Goal: Task Accomplishment & Management: Use online tool/utility

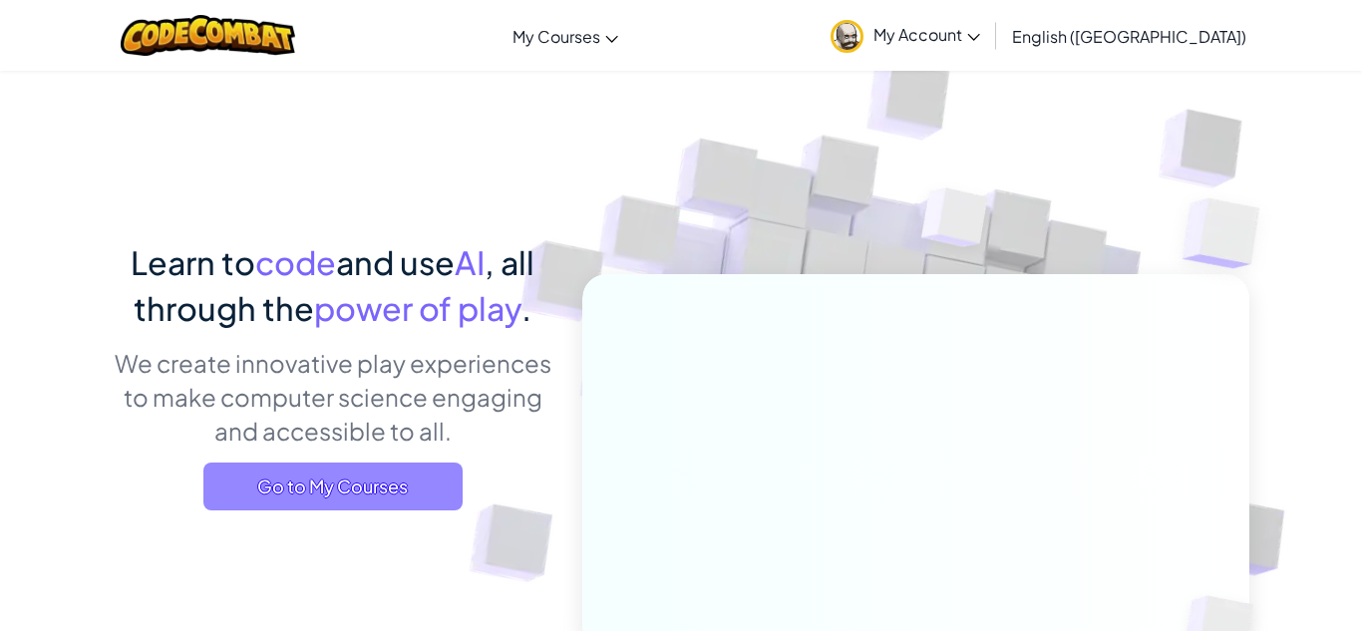
click at [328, 482] on span "Go to My Courses" at bounding box center [332, 487] width 259 height 48
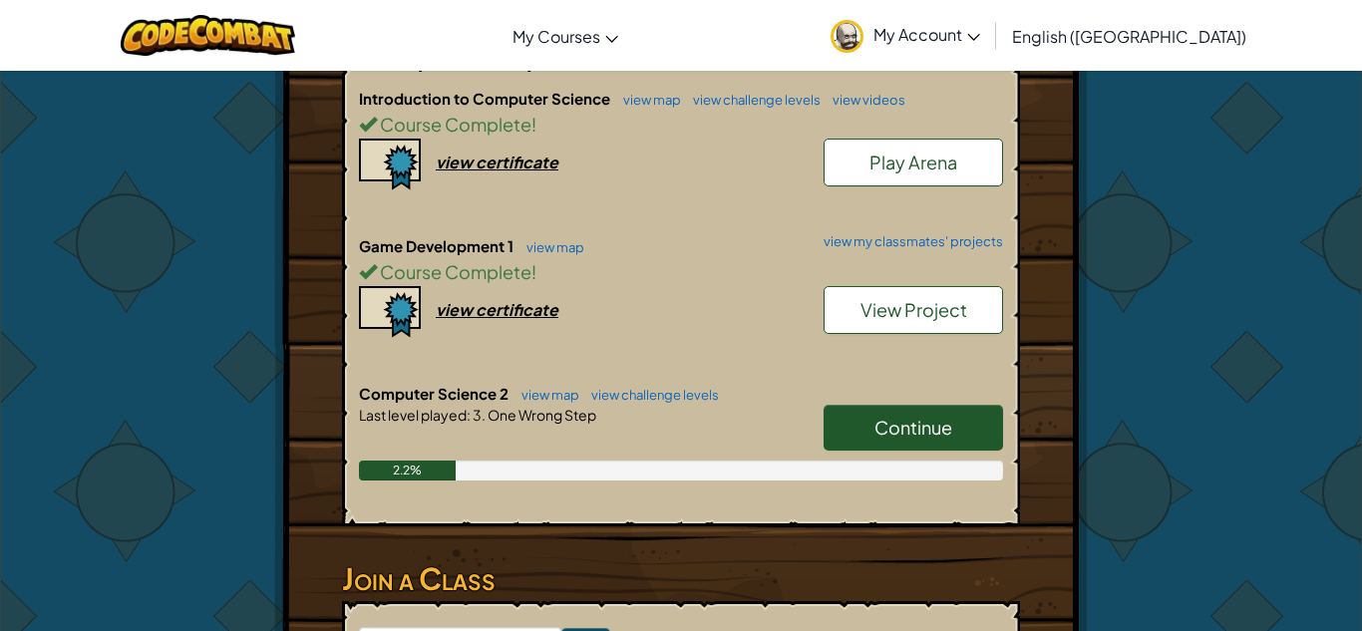
scroll to position [458, 0]
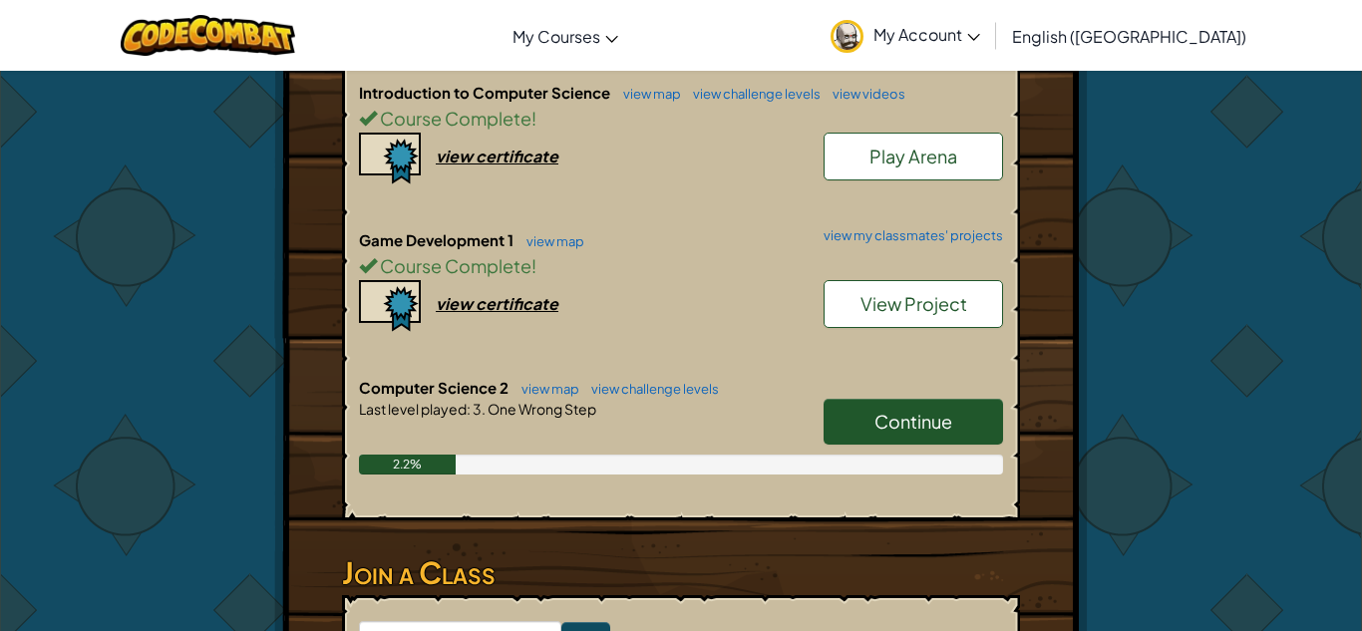
click at [902, 426] on span "Continue" at bounding box center [914, 421] width 78 height 23
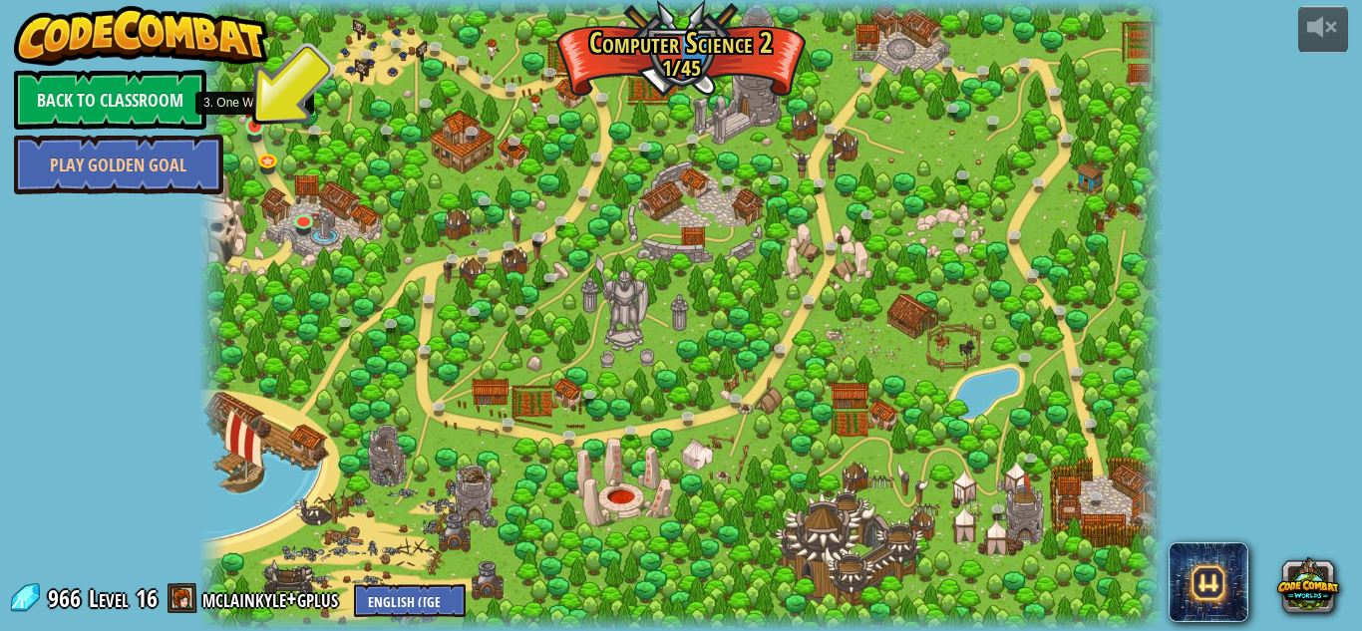
click at [258, 126] on img at bounding box center [254, 102] width 23 height 52
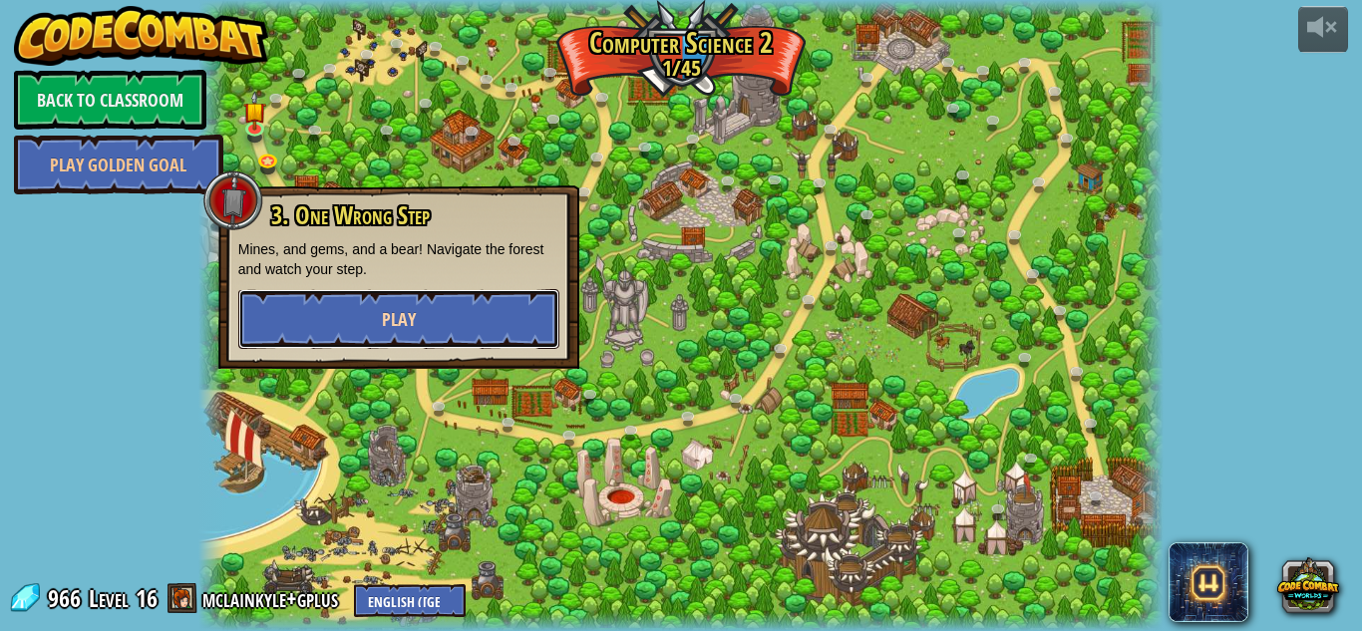
click at [354, 299] on button "Play" at bounding box center [398, 319] width 321 height 60
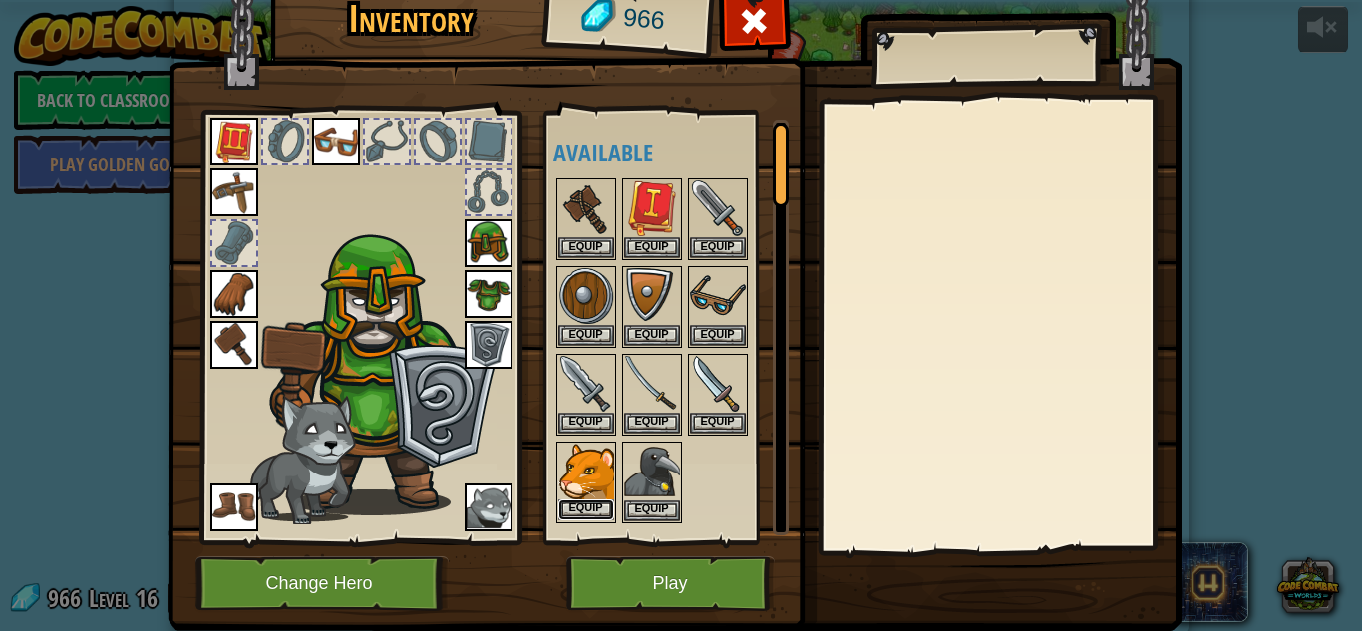
click at [597, 517] on button "Equip" at bounding box center [586, 510] width 56 height 21
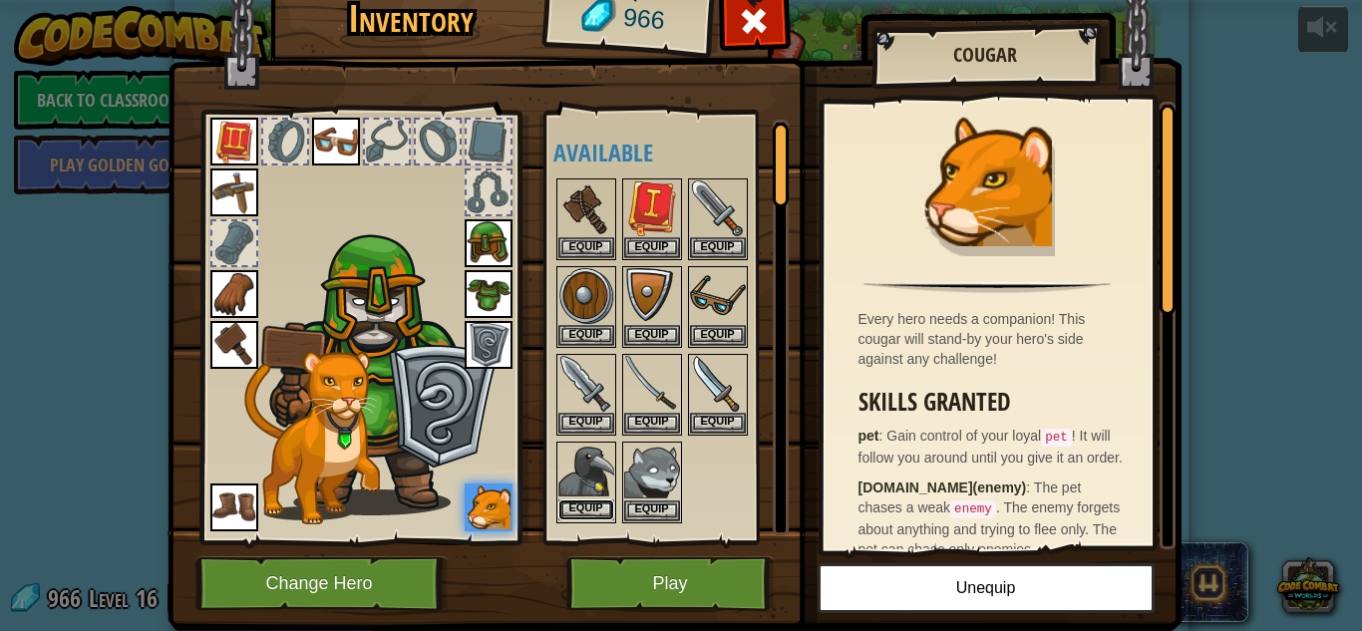
click at [587, 511] on button "Equip" at bounding box center [586, 510] width 56 height 21
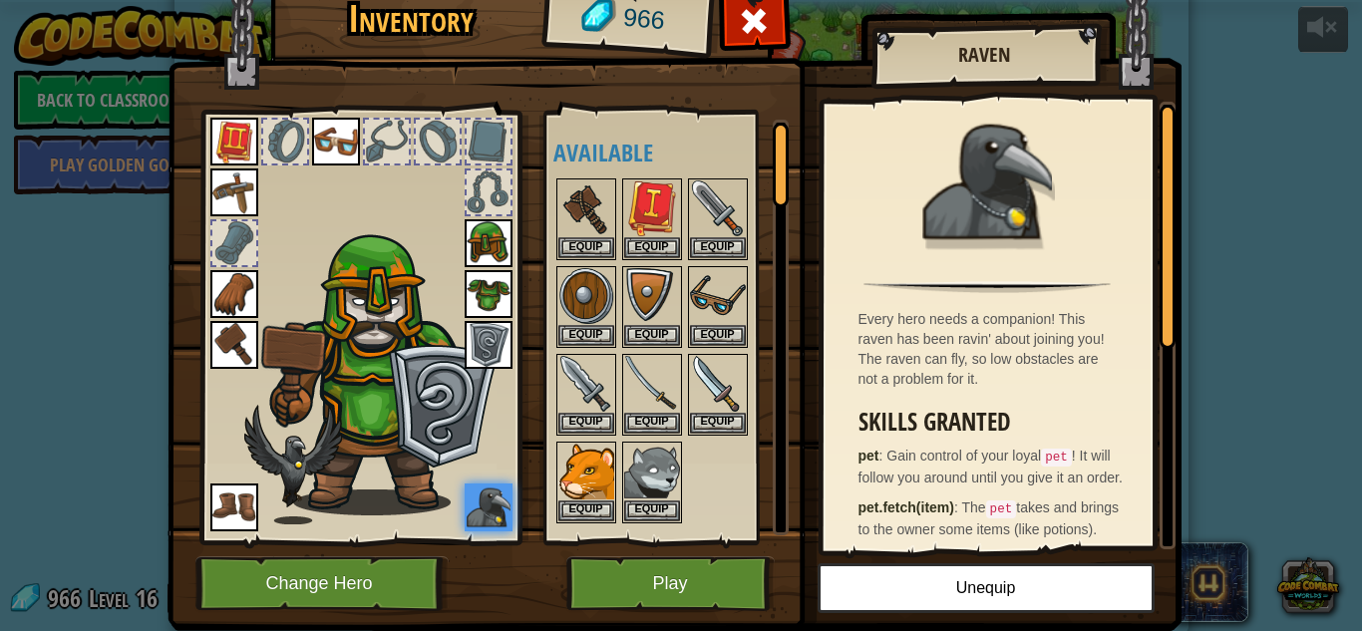
click at [237, 289] on img at bounding box center [234, 294] width 48 height 48
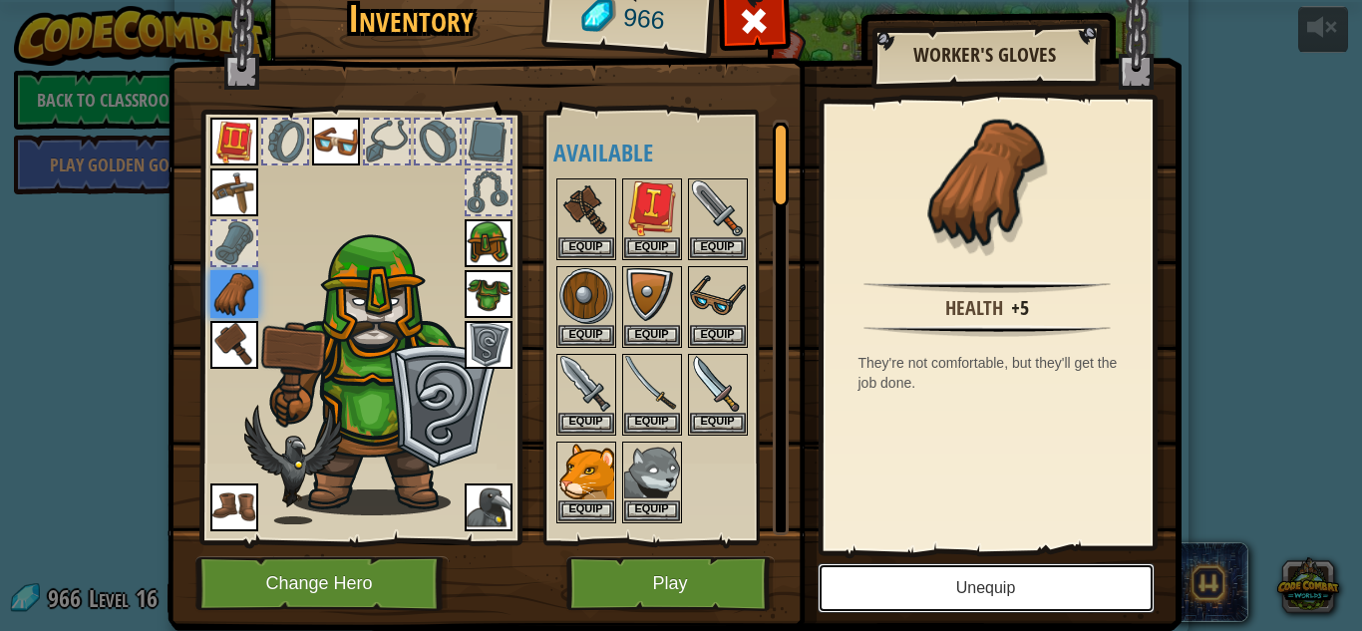
click at [884, 572] on button "Unequip" at bounding box center [986, 588] width 337 height 50
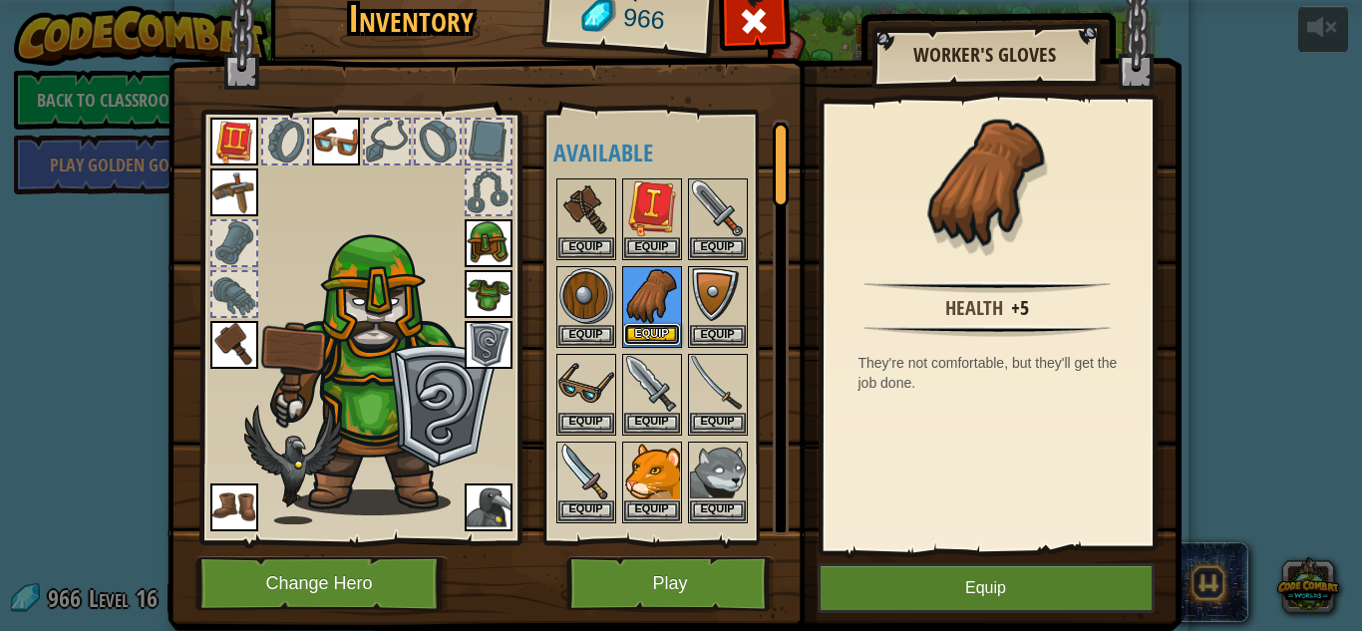
click at [659, 339] on button "Equip" at bounding box center [652, 334] width 56 height 21
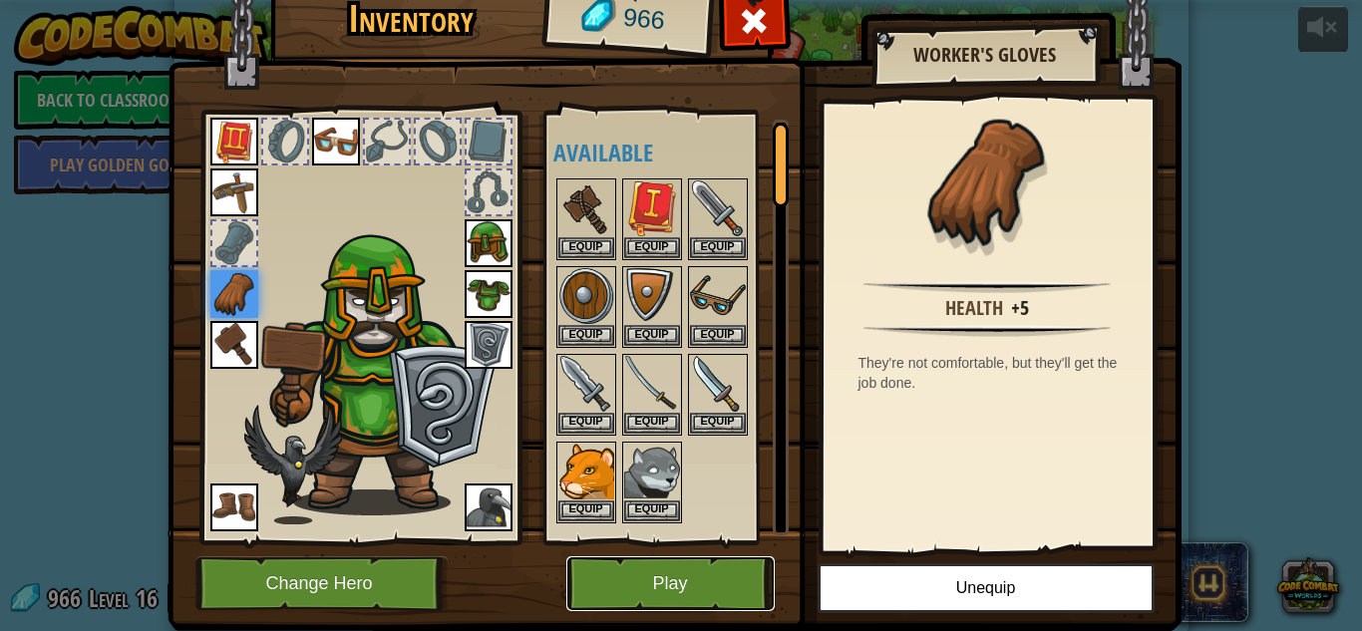
click at [677, 568] on button "Play" at bounding box center [670, 583] width 208 height 55
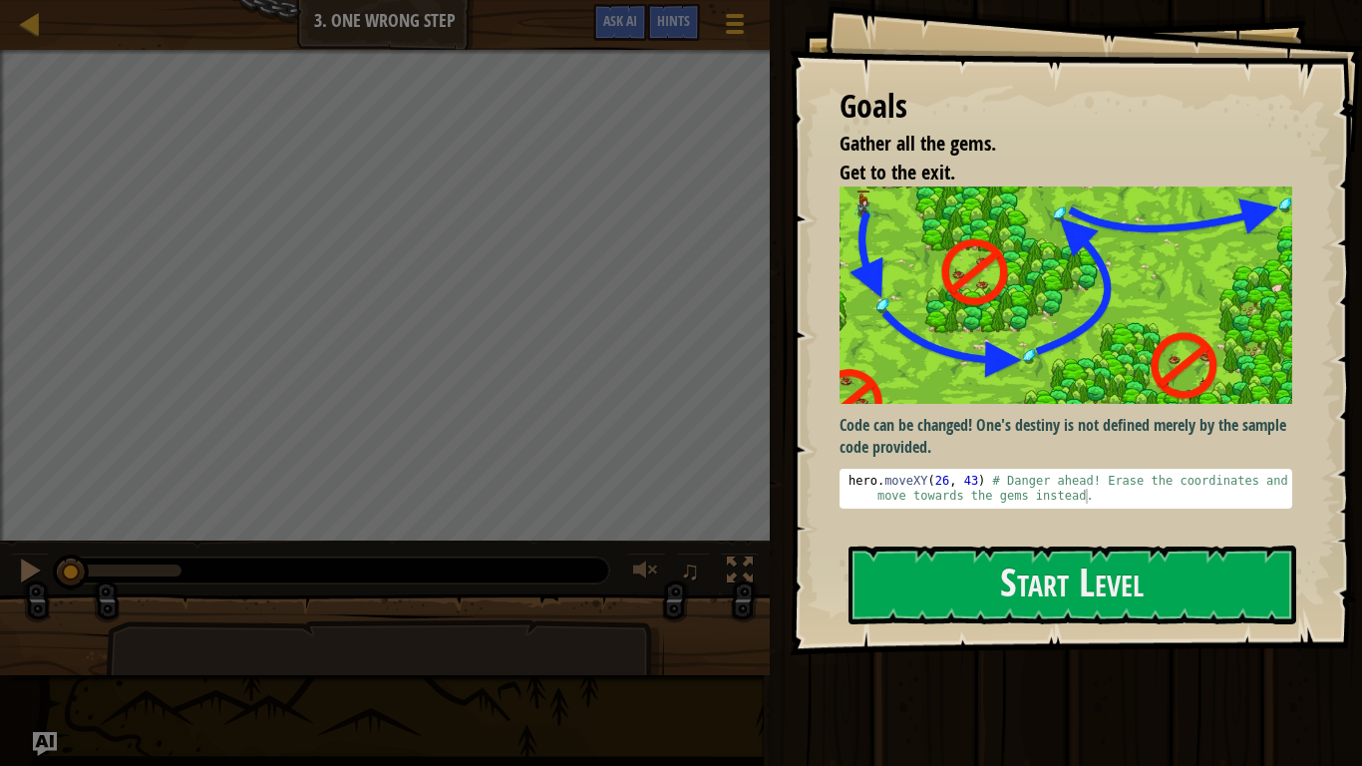
click at [1037, 543] on div "Goals Gather all the gems. Get to the exit. Code can be changed! One's destiny …" at bounding box center [1076, 327] width 572 height 655
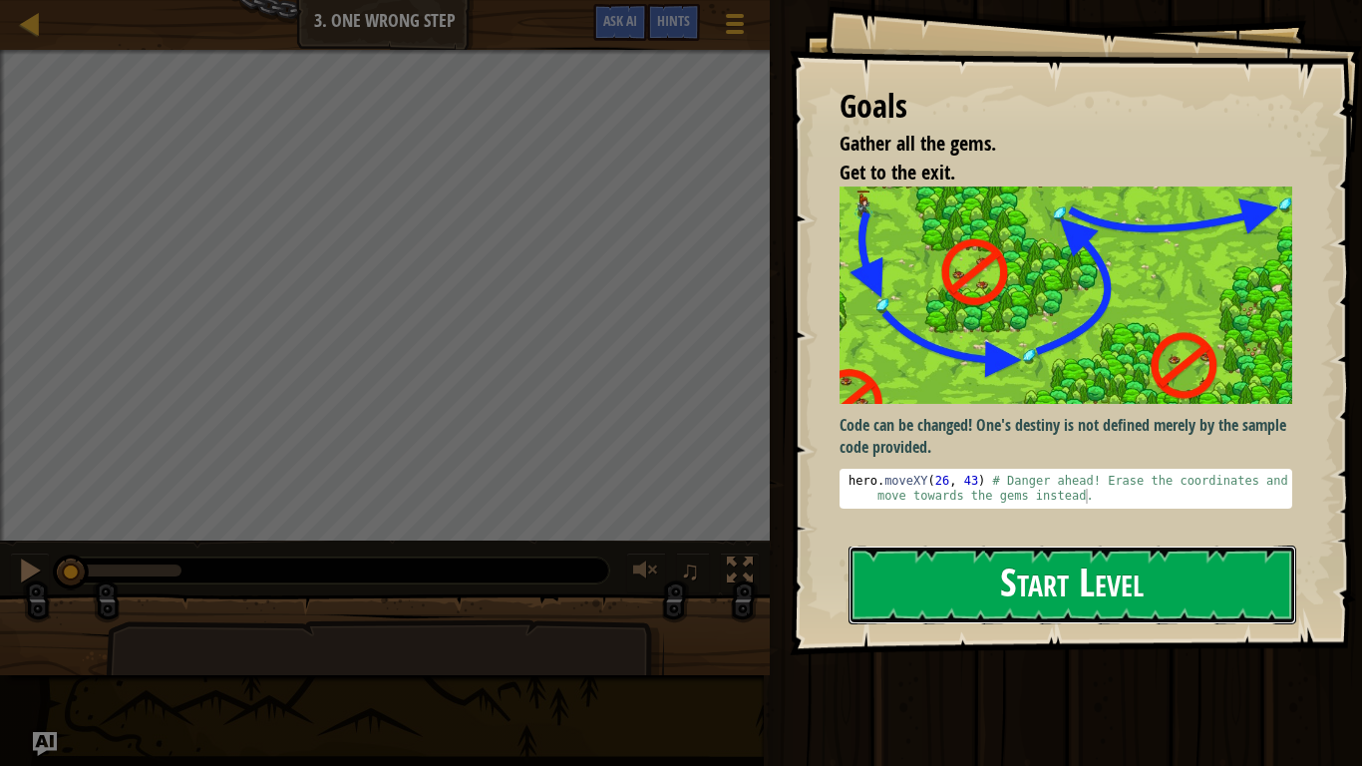
click at [1025, 566] on button "Start Level" at bounding box center [1073, 584] width 448 height 79
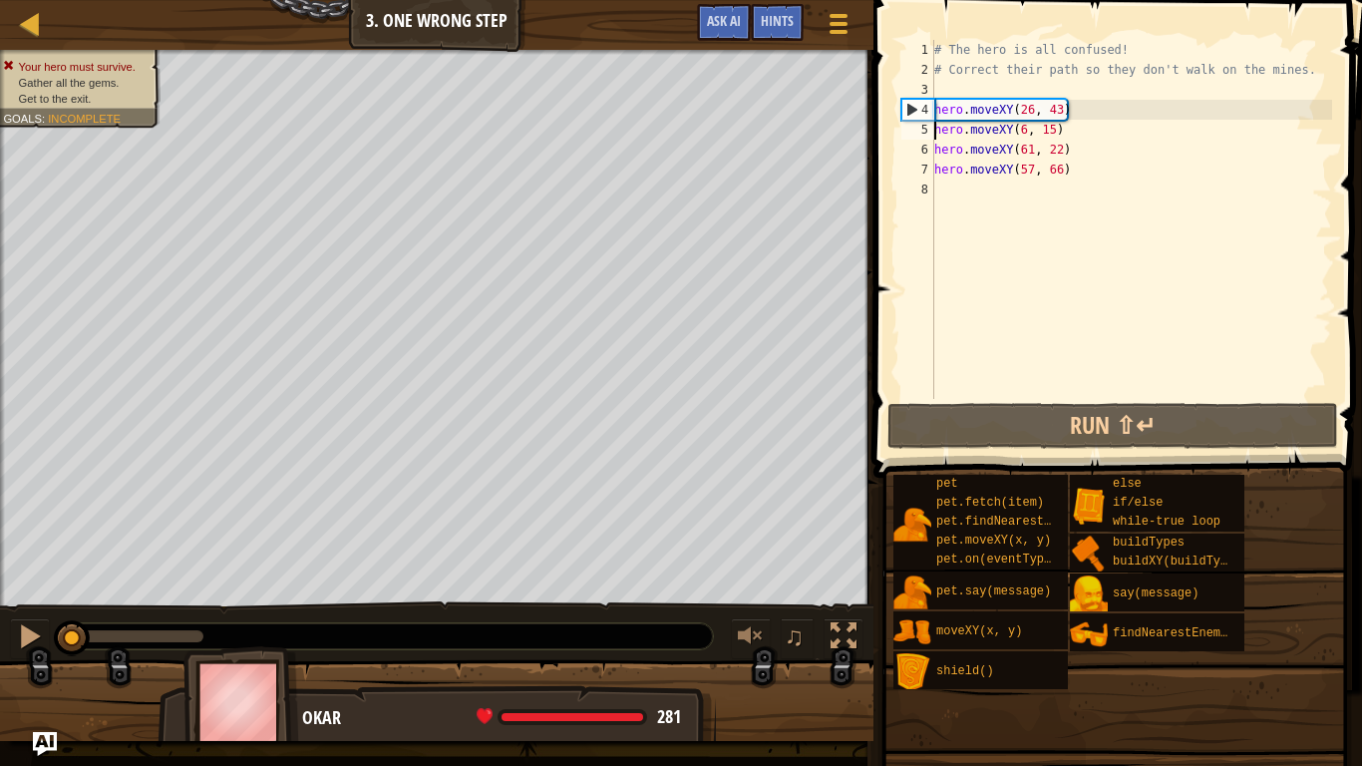
type textarea "hero.moveXY(26, 43)"
type textarea "# Correct their path so they don't walk on the mines."
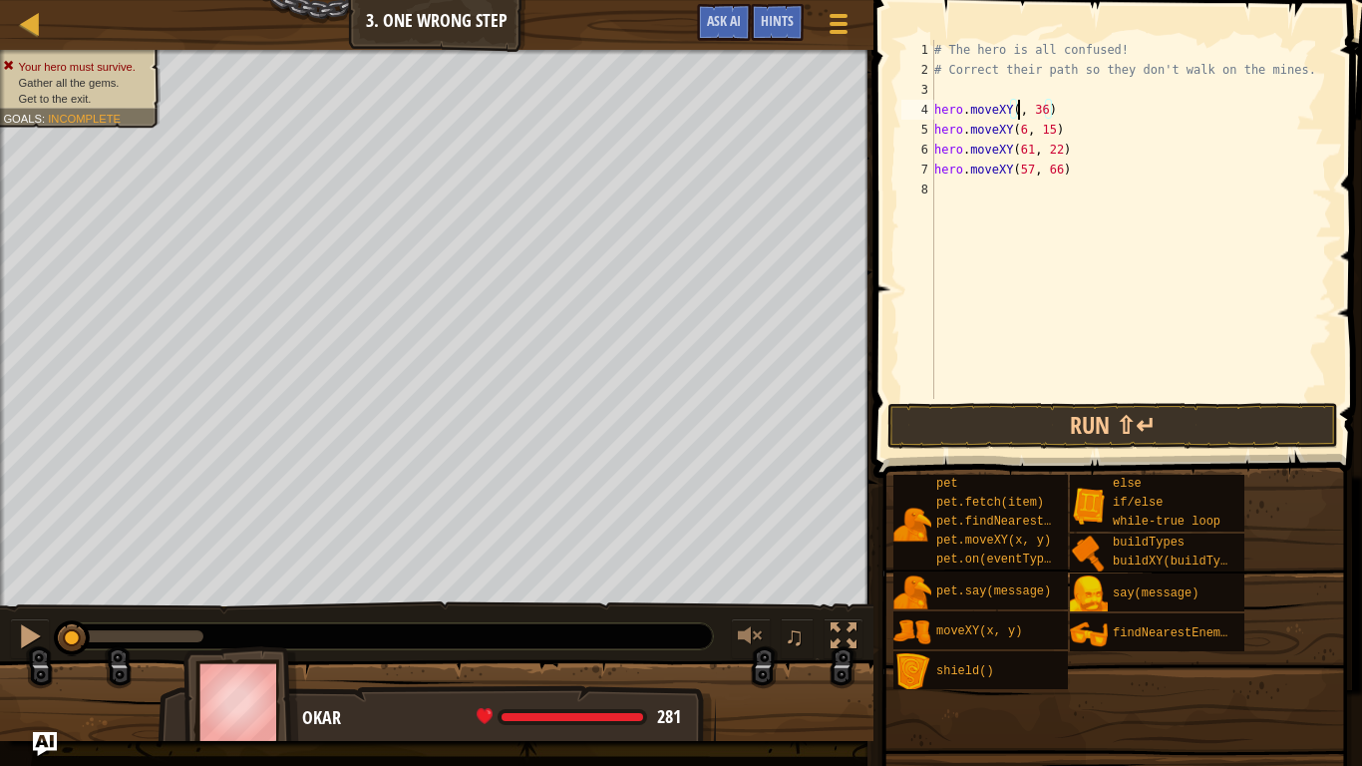
scroll to position [9, 15]
click at [924, 432] on button "Run ⇧↵" at bounding box center [1112, 426] width 451 height 46
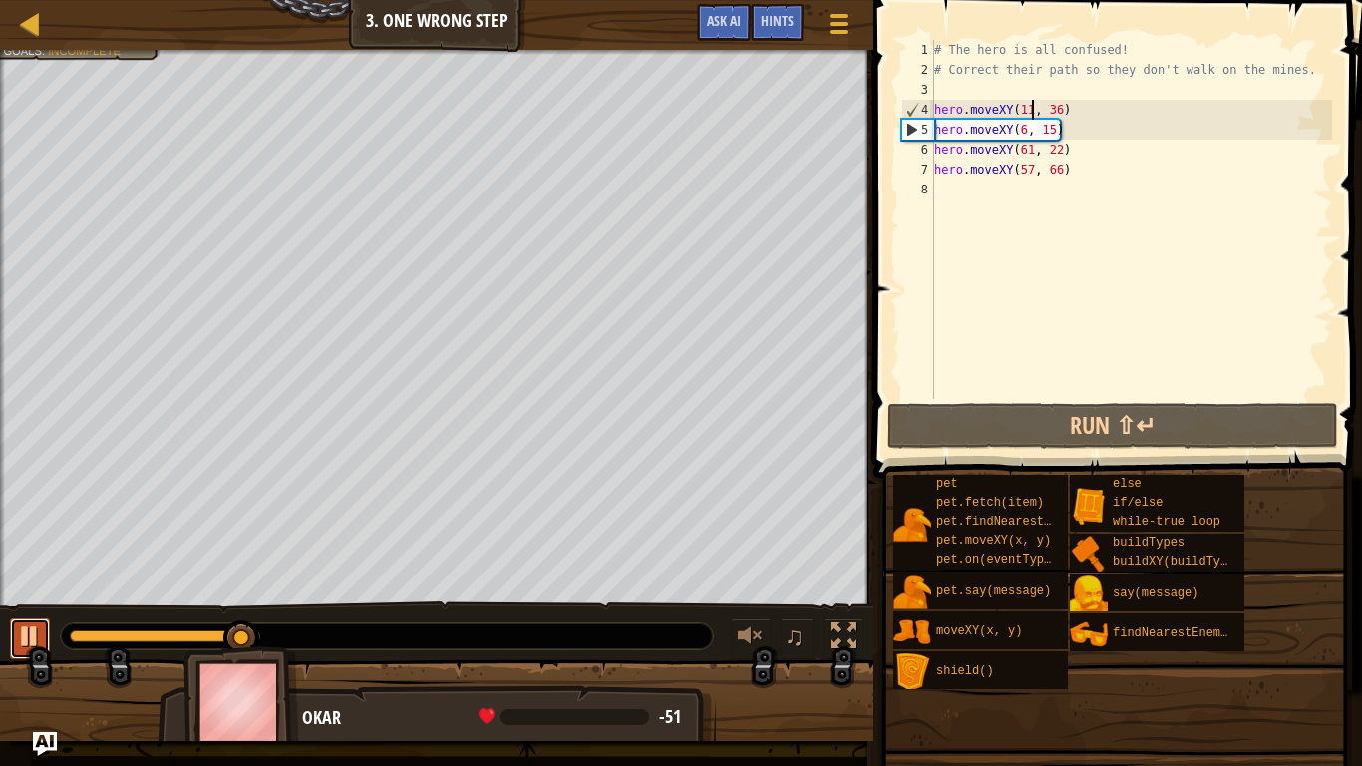
click at [19, 630] on div at bounding box center [30, 636] width 26 height 26
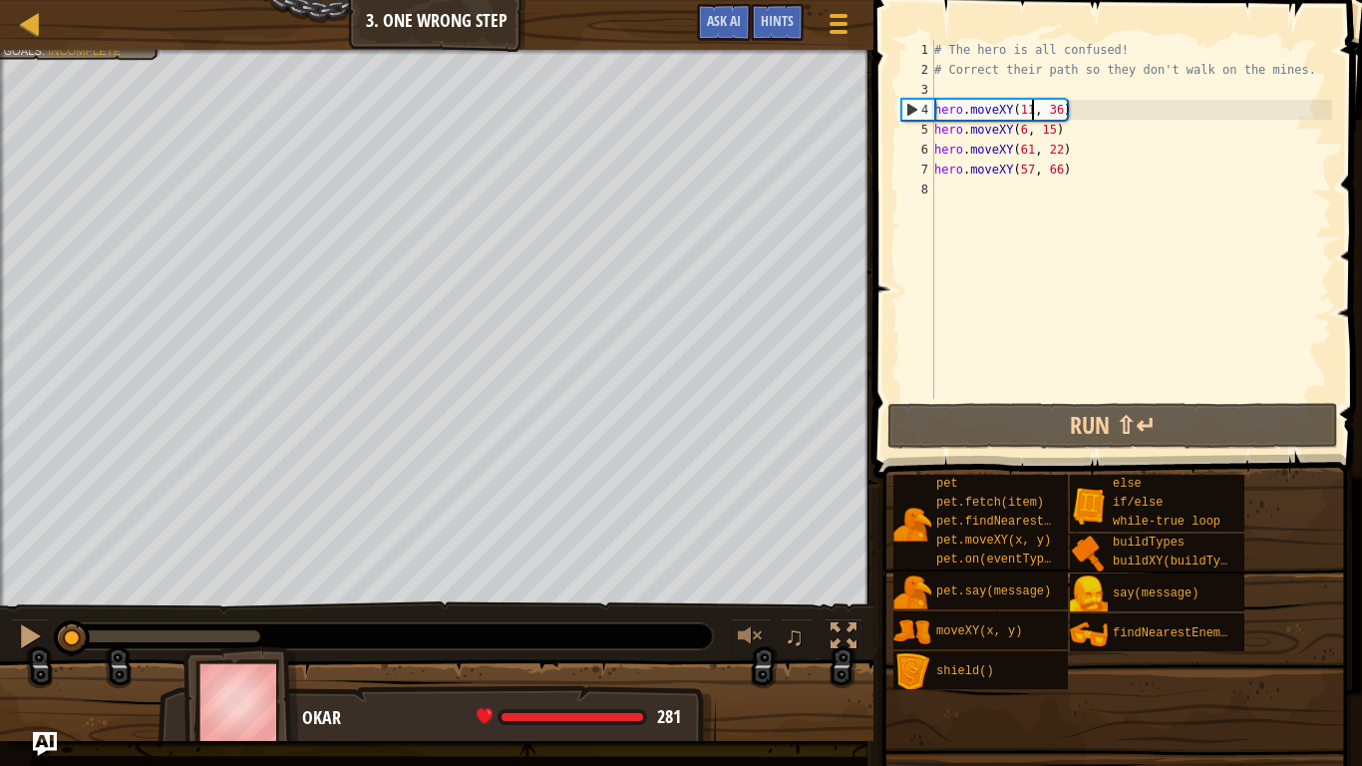
drag, startPoint x: 243, startPoint y: 642, endPoint x: 0, endPoint y: 679, distance: 246.1
click at [0, 630] on div "Your hero must survive. Gather all the gems. Get to the exit. Goals : Incomplet…" at bounding box center [681, 395] width 1362 height 691
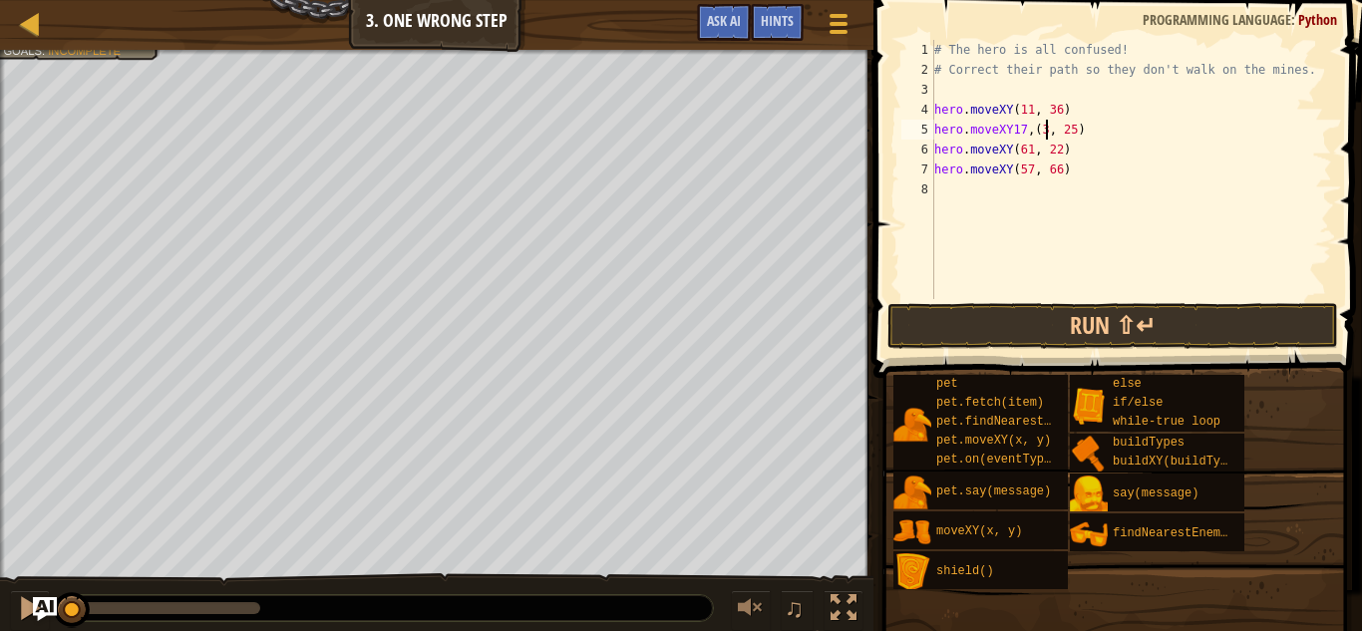
scroll to position [9, 18]
click at [1024, 341] on button "Run ⇧↵" at bounding box center [1112, 326] width 451 height 46
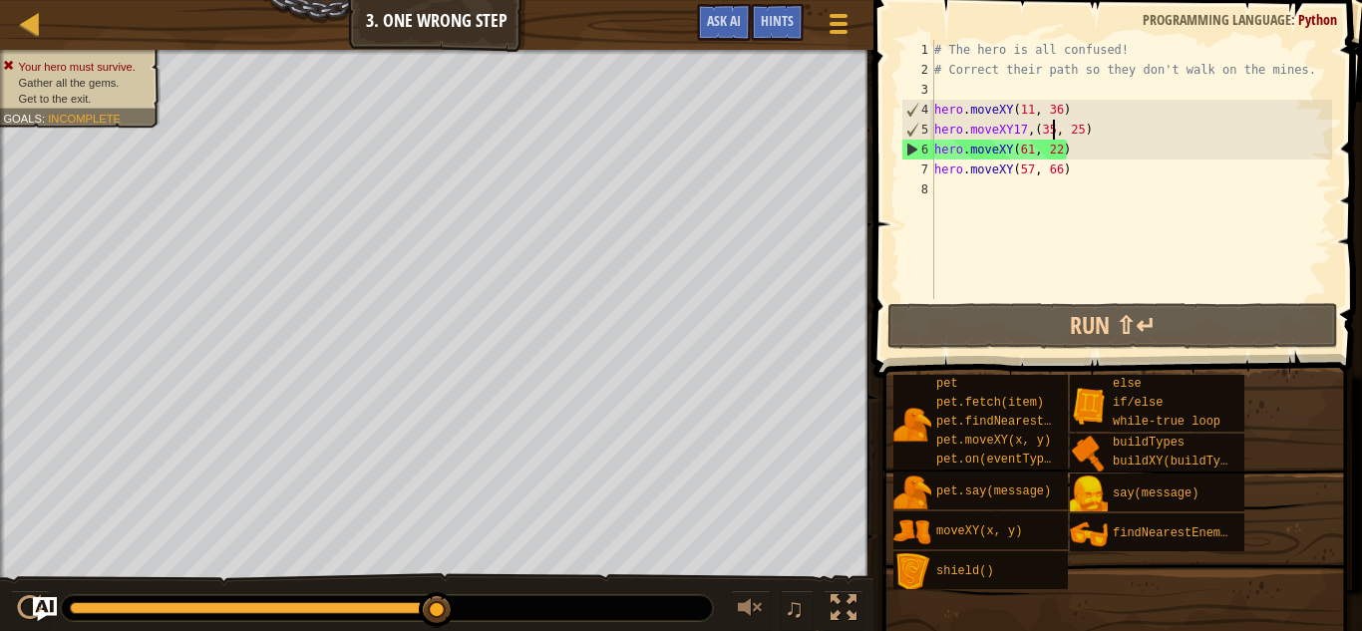
click at [1073, 153] on div "# The hero is all confused! # Correct their path so they don't walk on the mine…" at bounding box center [1131, 189] width 402 height 299
click at [1052, 130] on div "# The hero is all confused! # Correct their path so they don't walk on the mine…" at bounding box center [1131, 189] width 402 height 299
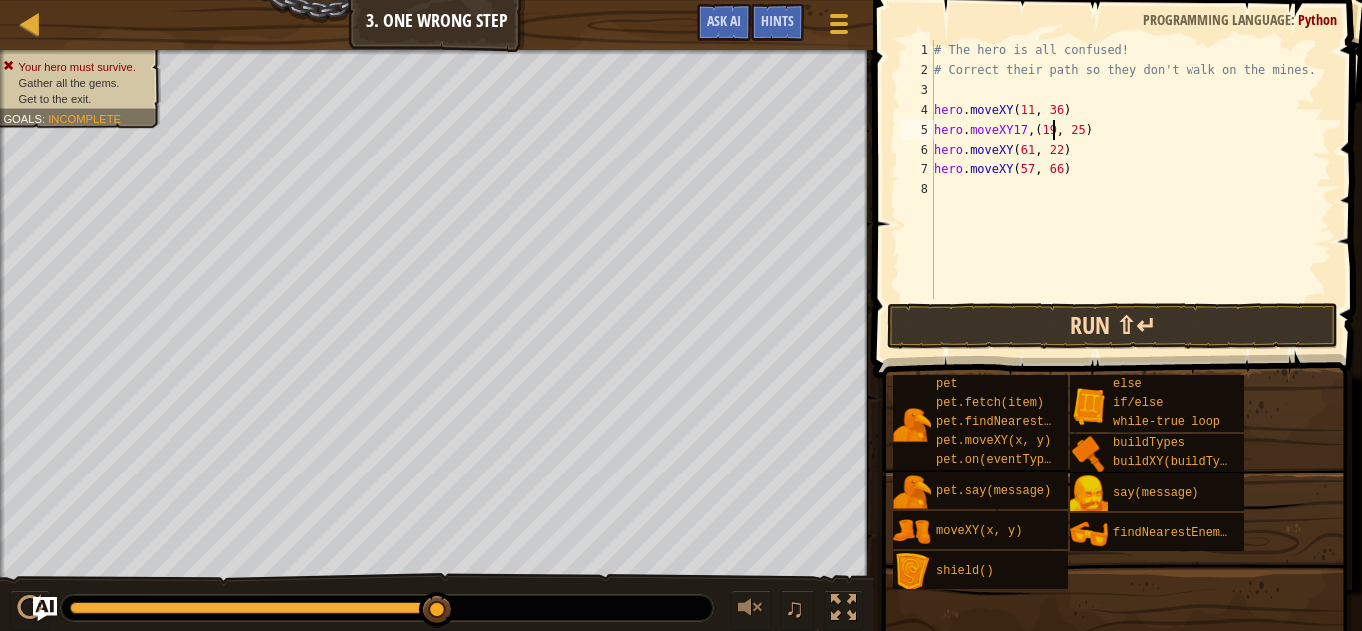
type textarea "hero.moveXY17,(19, 25)"
click at [1172, 326] on button "Run ⇧↵" at bounding box center [1112, 326] width 451 height 46
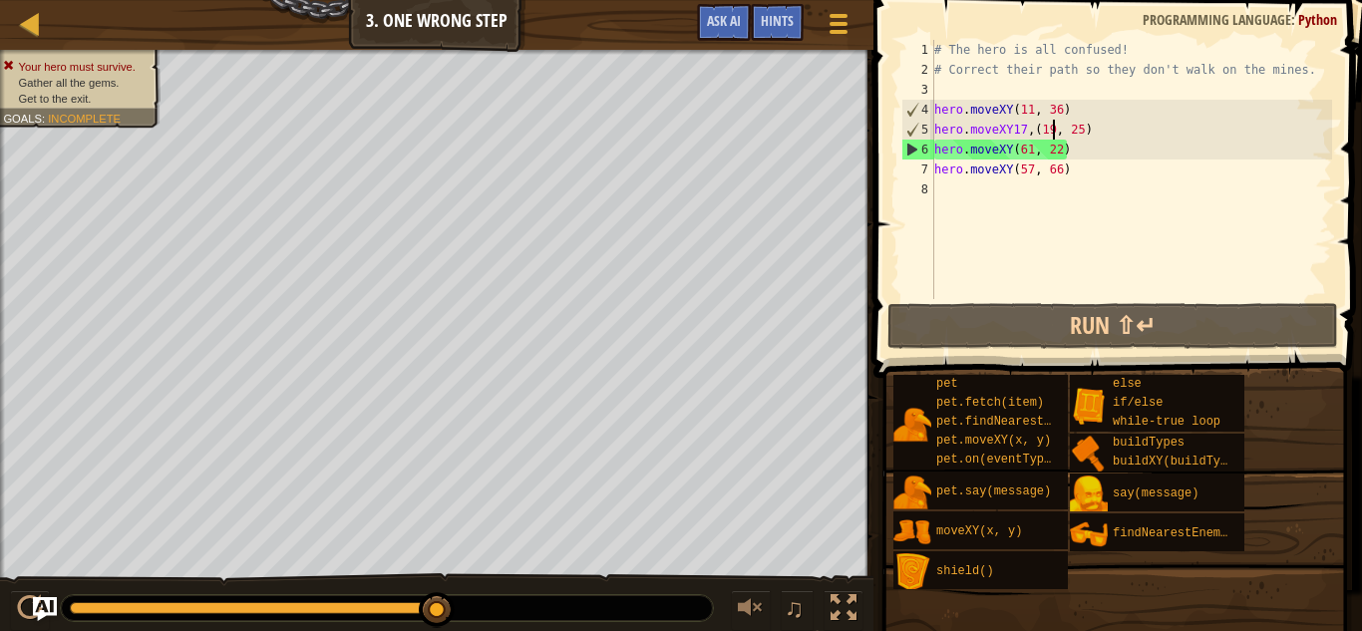
click at [1105, 123] on div "# The hero is all confused! # Correct their path so they don't walk on the mine…" at bounding box center [1131, 189] width 402 height 299
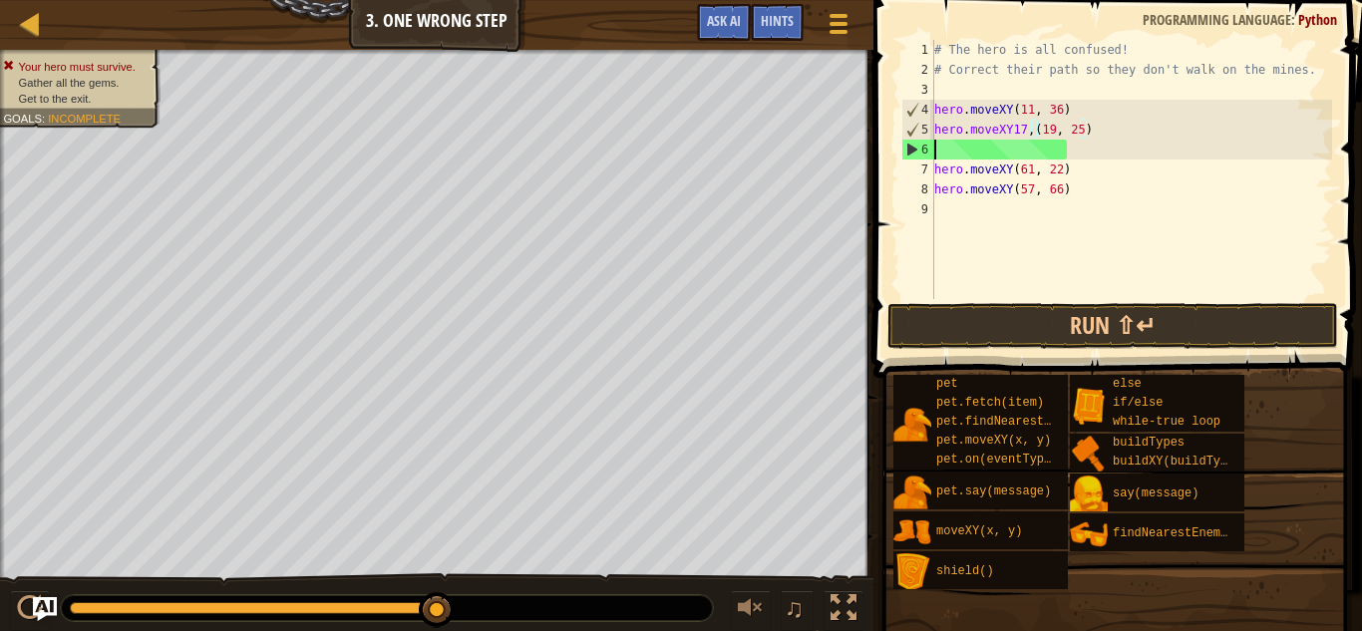
scroll to position [9, 0]
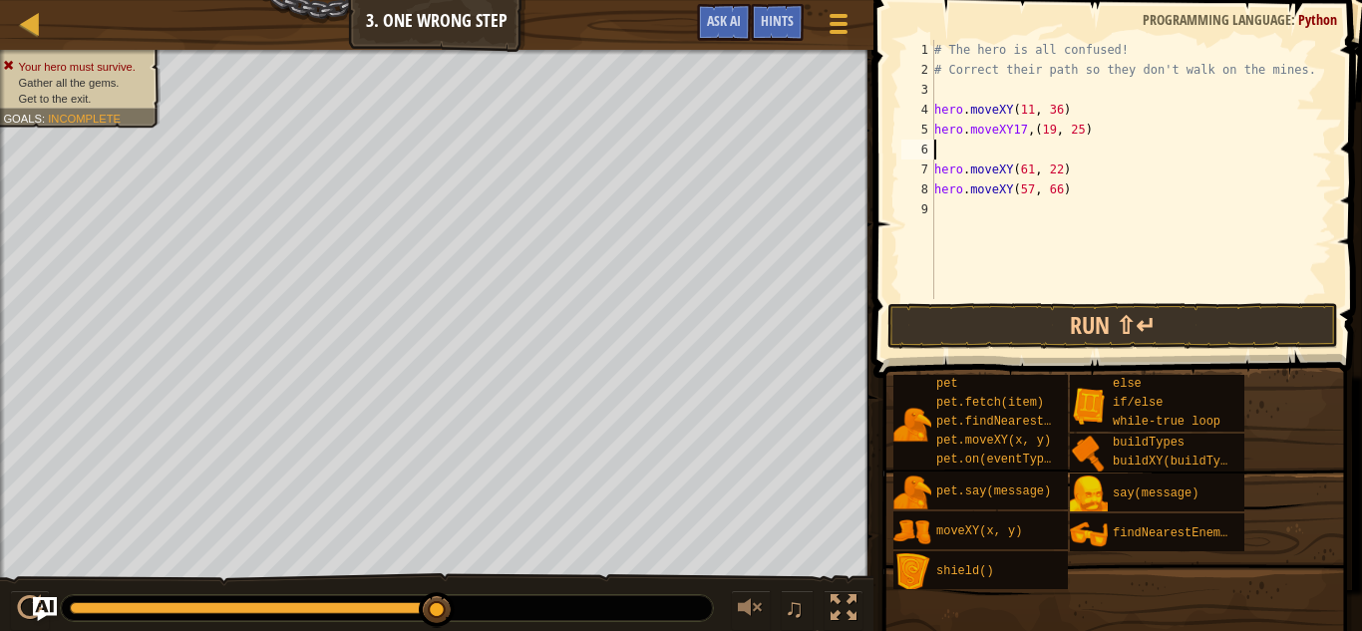
type textarea "g"
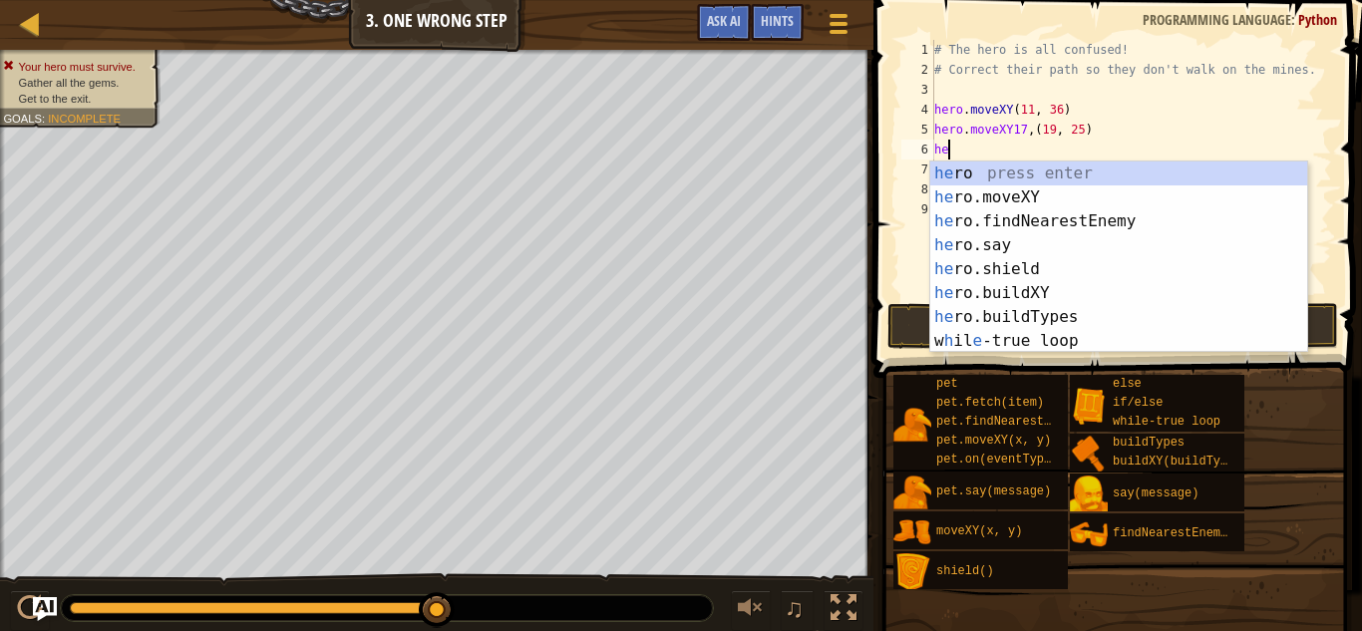
type textarea "h"
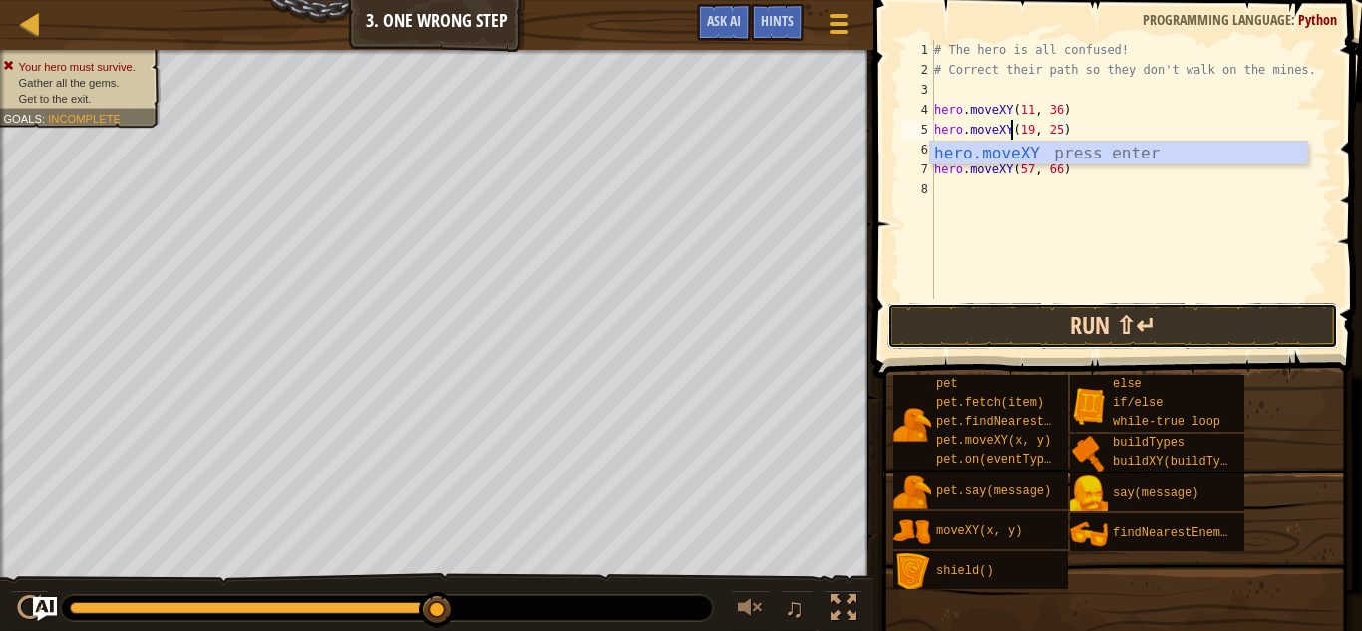
click at [1167, 312] on button "Run ⇧↵" at bounding box center [1112, 326] width 451 height 46
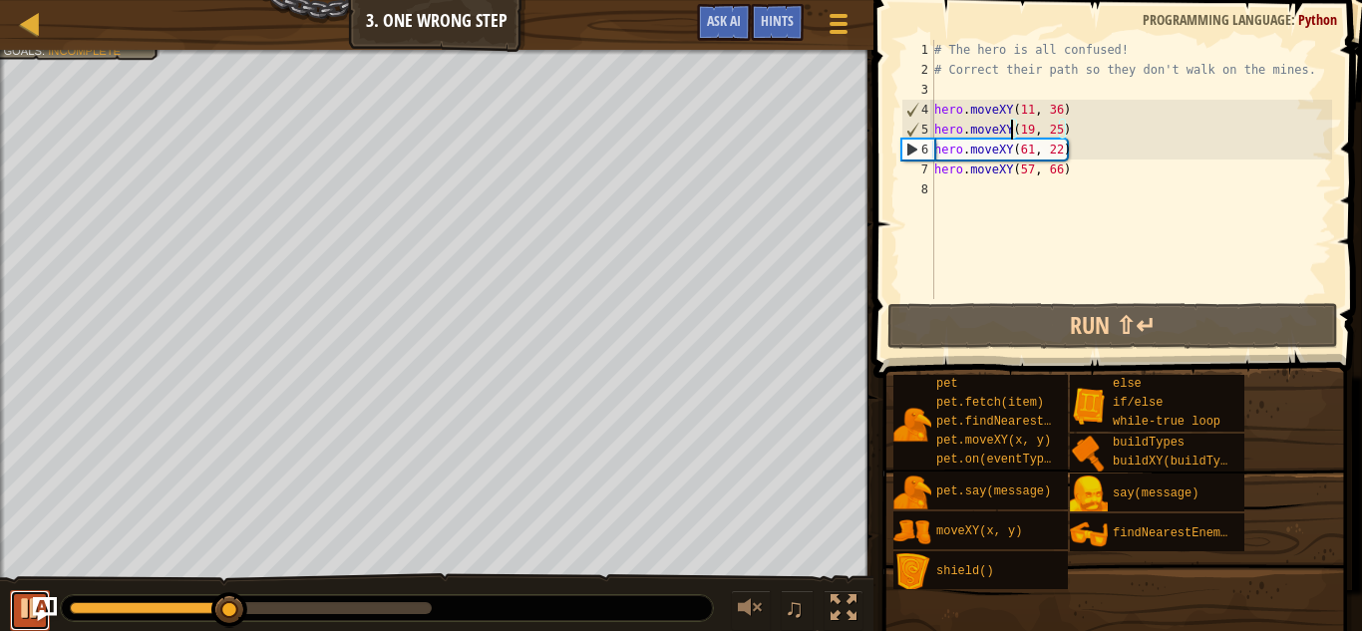
click at [20, 607] on div at bounding box center [30, 608] width 26 height 26
click at [1032, 125] on div "# The hero is all confused! # Correct their path so they don't walk on the mine…" at bounding box center [1131, 189] width 402 height 299
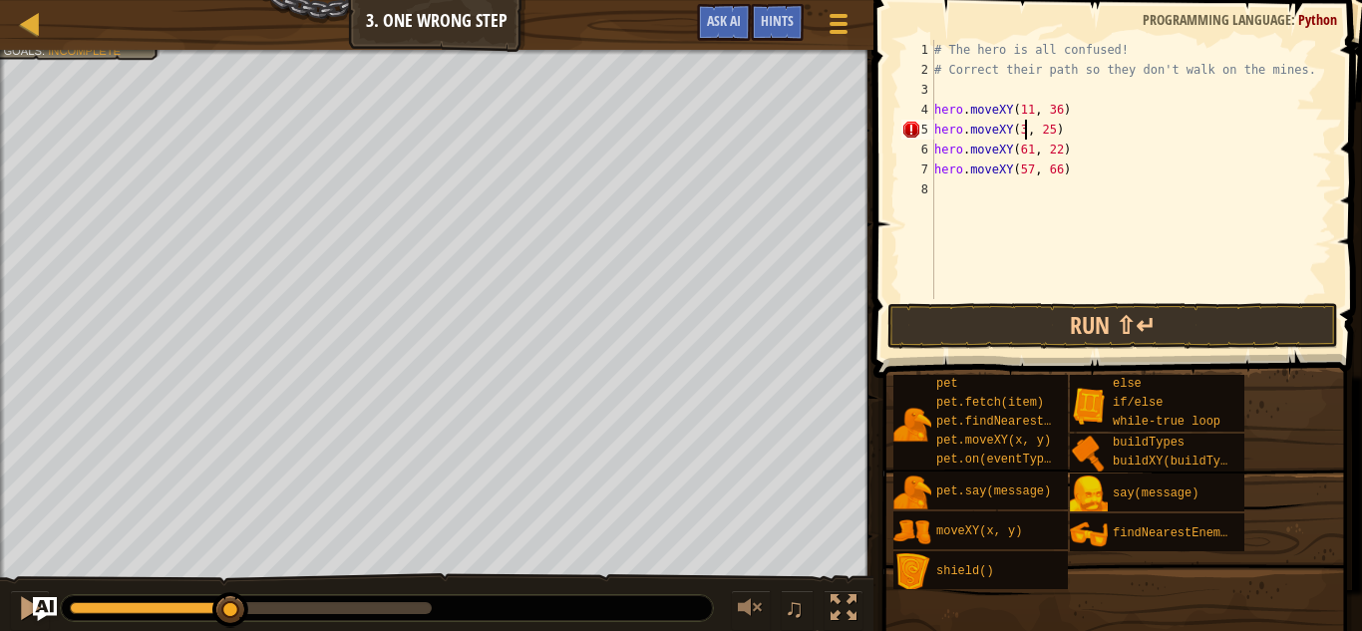
scroll to position [9, 15]
click at [1156, 329] on button "Run ⇧↵" at bounding box center [1112, 326] width 451 height 46
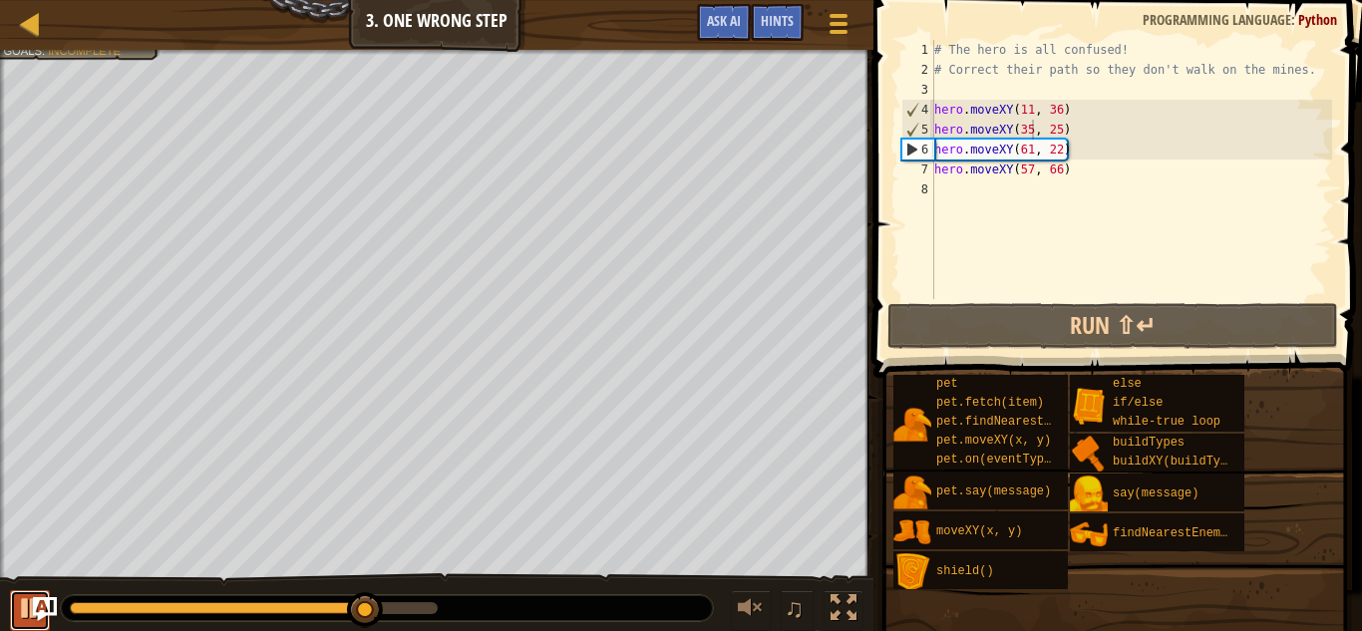
click at [18, 604] on div at bounding box center [30, 608] width 26 height 26
click at [1029, 150] on div "# The hero is all confused! # Correct their path so they don't walk on the mine…" at bounding box center [1131, 189] width 402 height 299
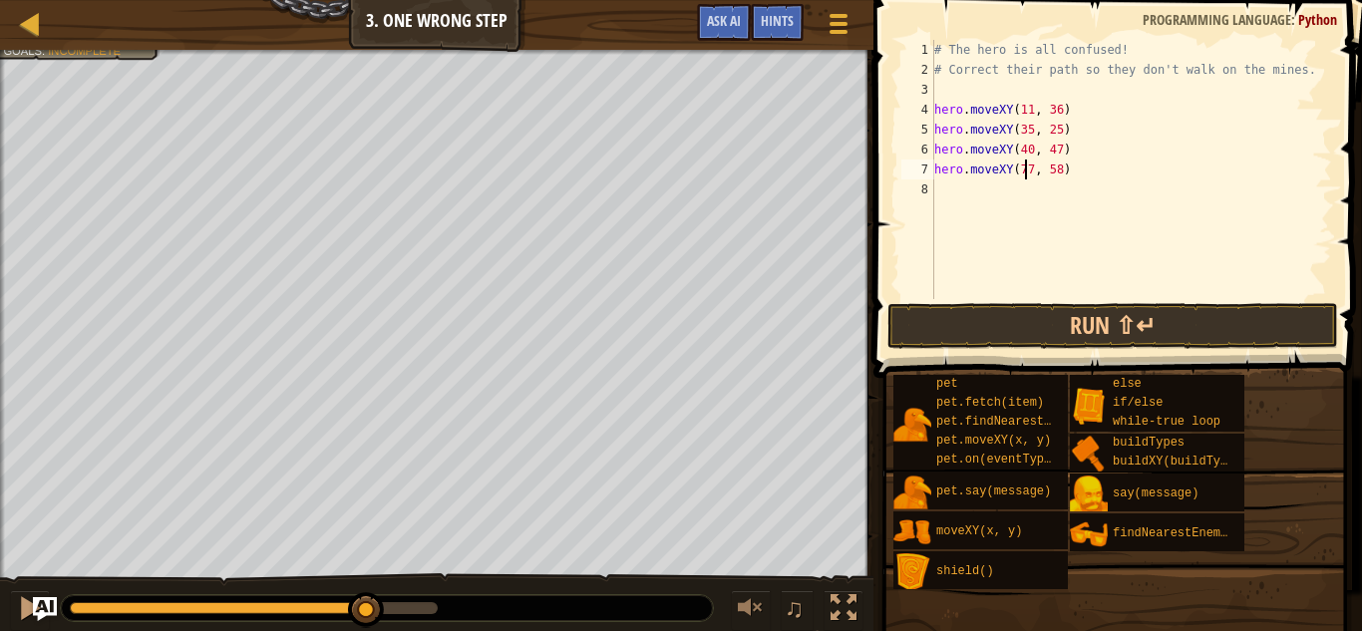
scroll to position [9, 5]
click at [1166, 320] on button "Run ⇧↵" at bounding box center [1112, 326] width 451 height 46
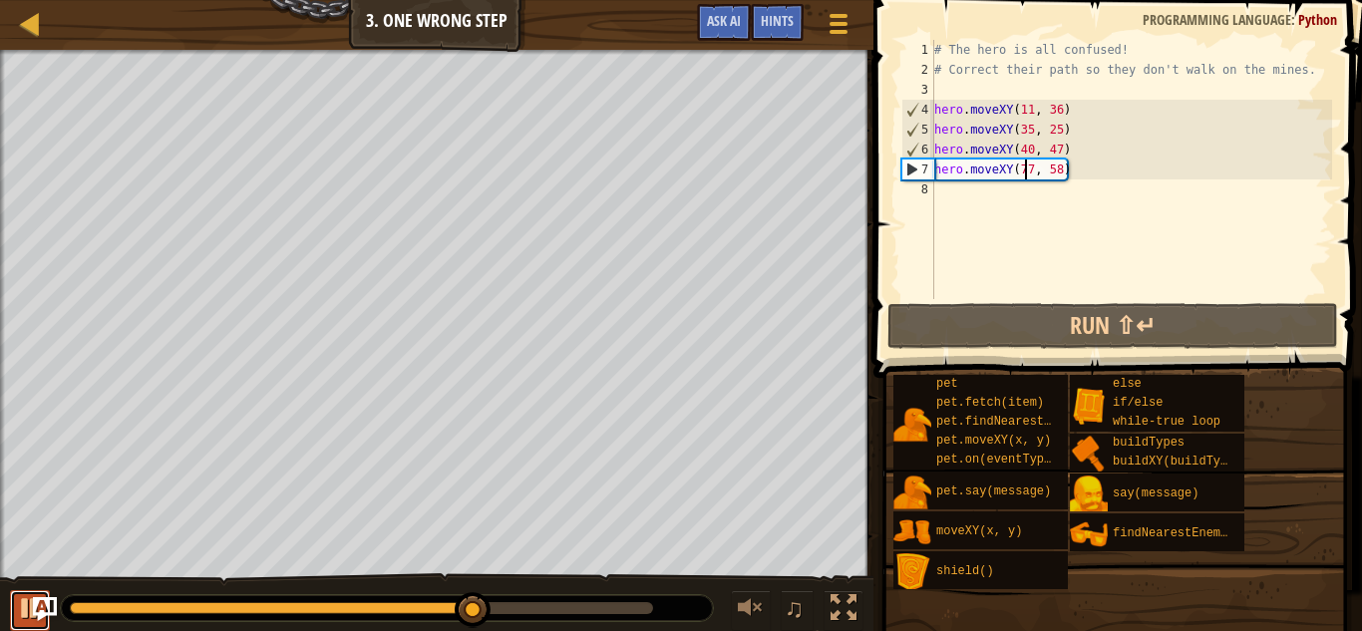
click at [21, 603] on div at bounding box center [30, 608] width 26 height 26
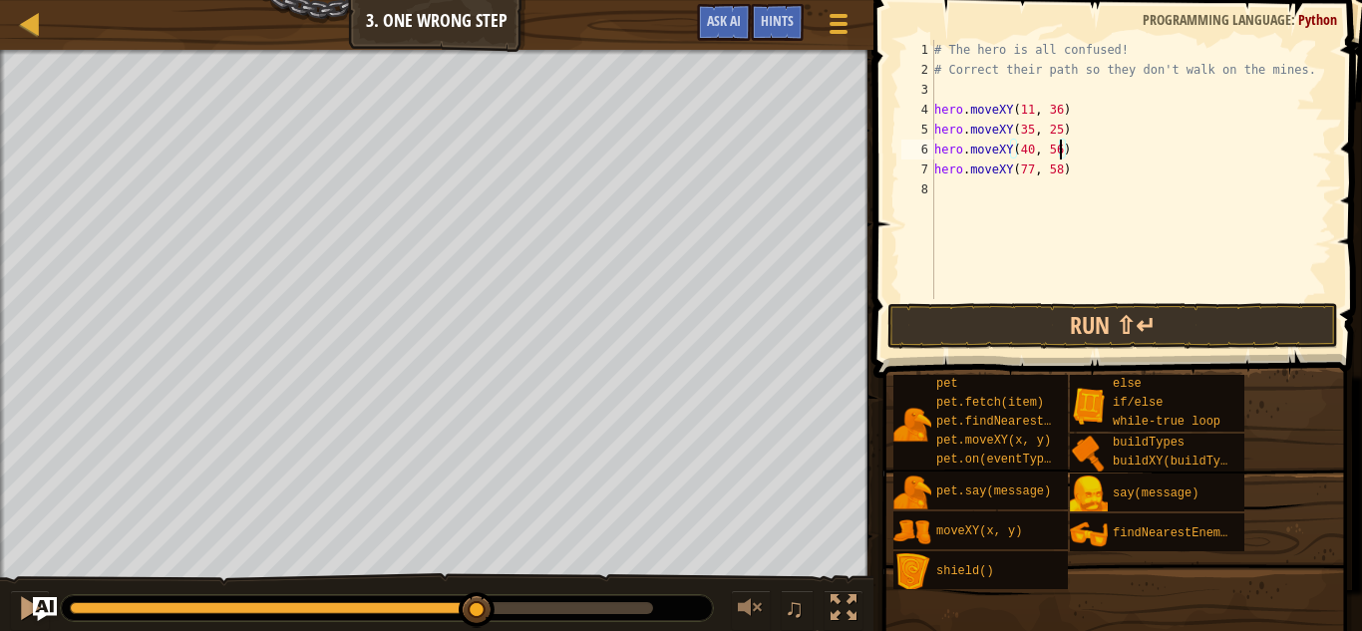
scroll to position [9, 18]
type textarea "hero.moveXY(40, 56)"
click at [1165, 321] on button "Run ⇧↵" at bounding box center [1112, 326] width 451 height 46
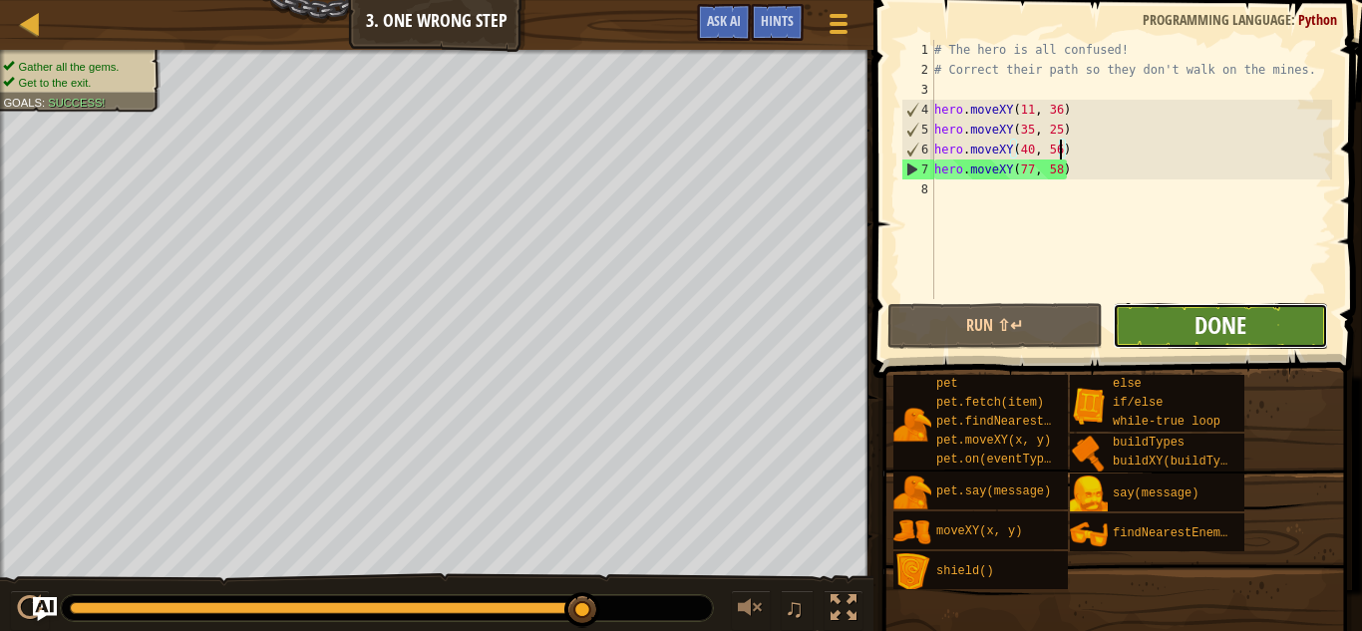
click at [1215, 324] on span "Done" at bounding box center [1221, 325] width 52 height 32
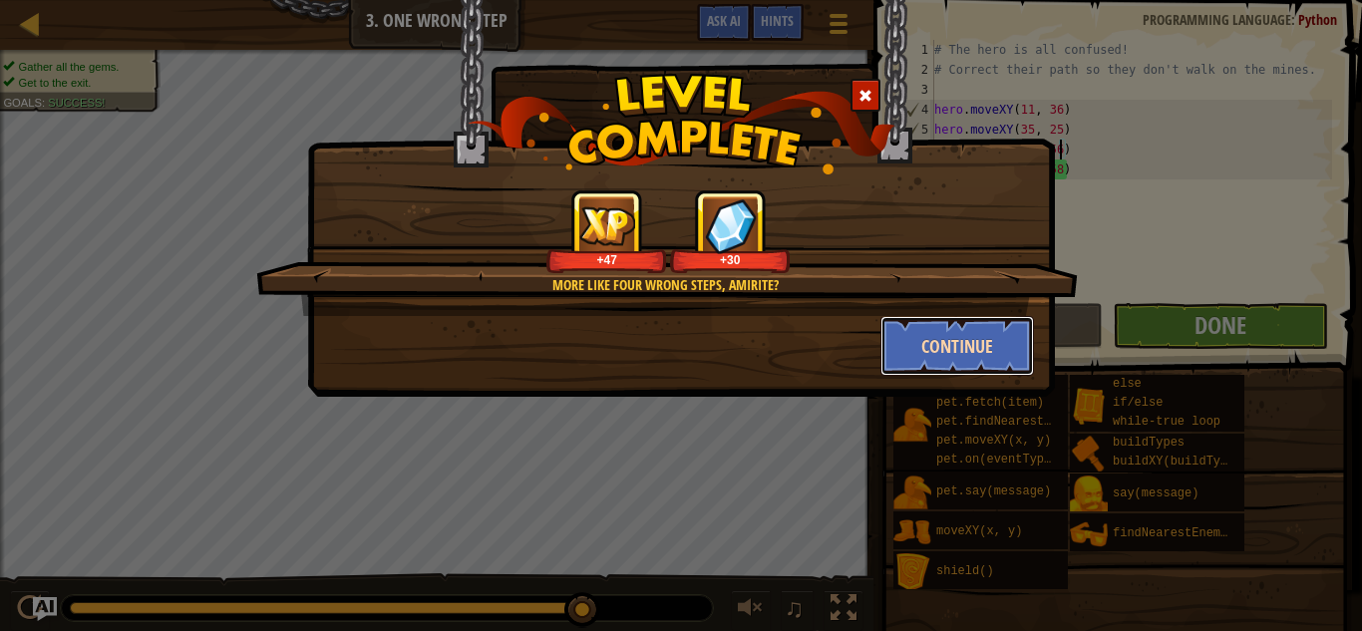
click at [969, 347] on button "Continue" at bounding box center [958, 346] width 155 height 60
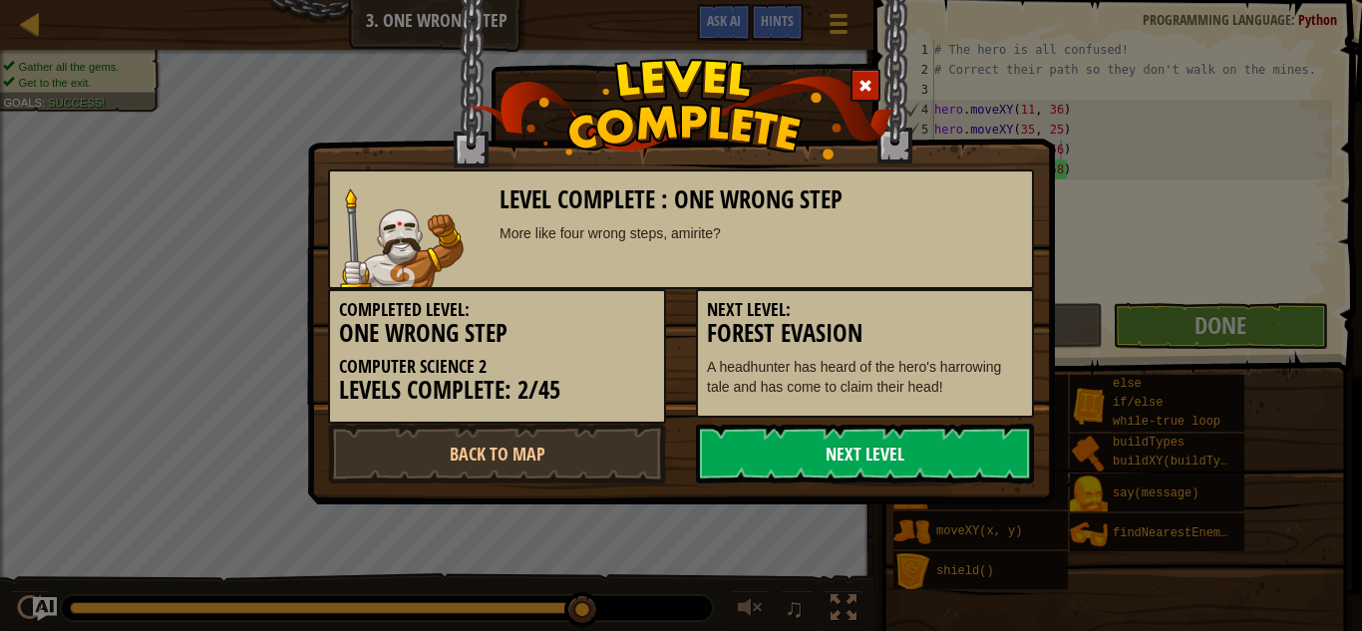
click at [782, 442] on link "Next Level" at bounding box center [865, 454] width 338 height 60
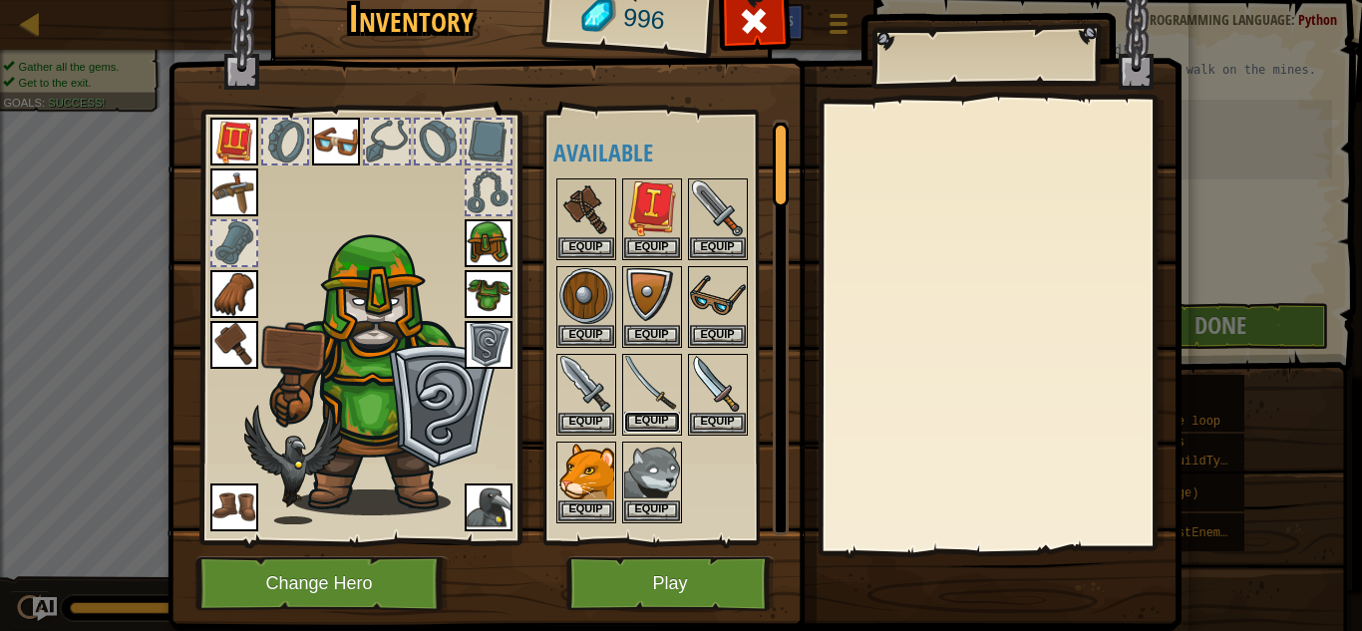
click at [642, 423] on button "Equip" at bounding box center [652, 422] width 56 height 21
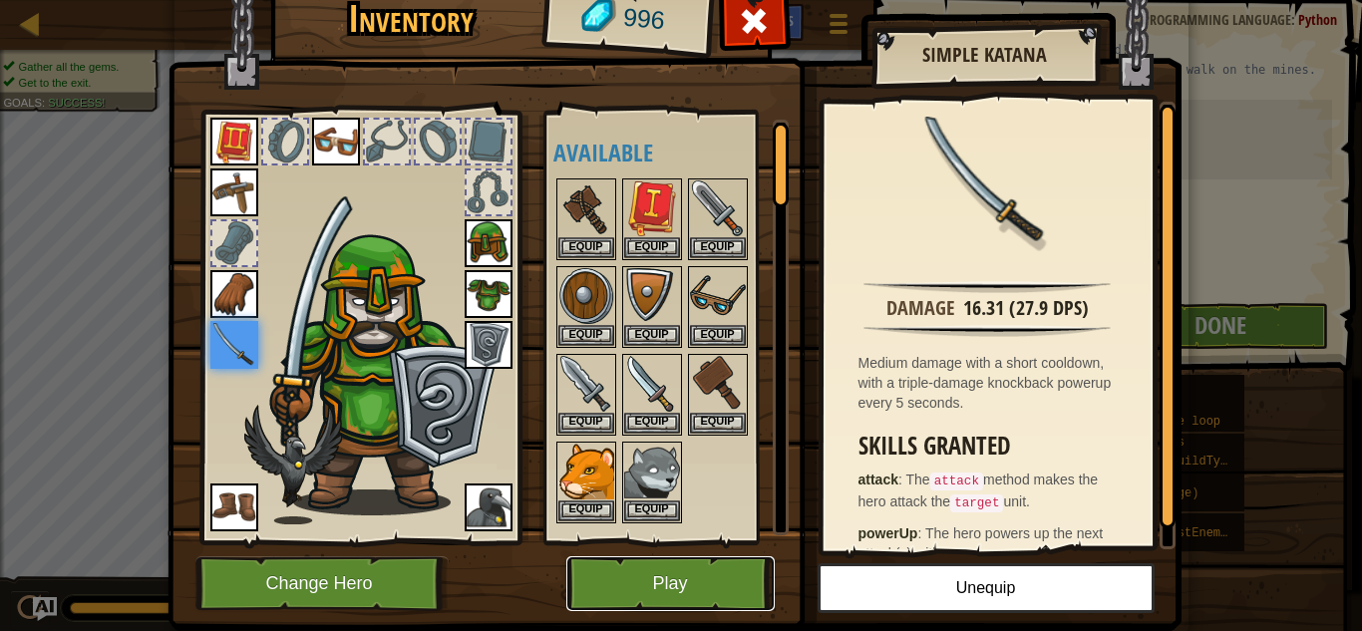
click at [663, 568] on button "Play" at bounding box center [670, 583] width 208 height 55
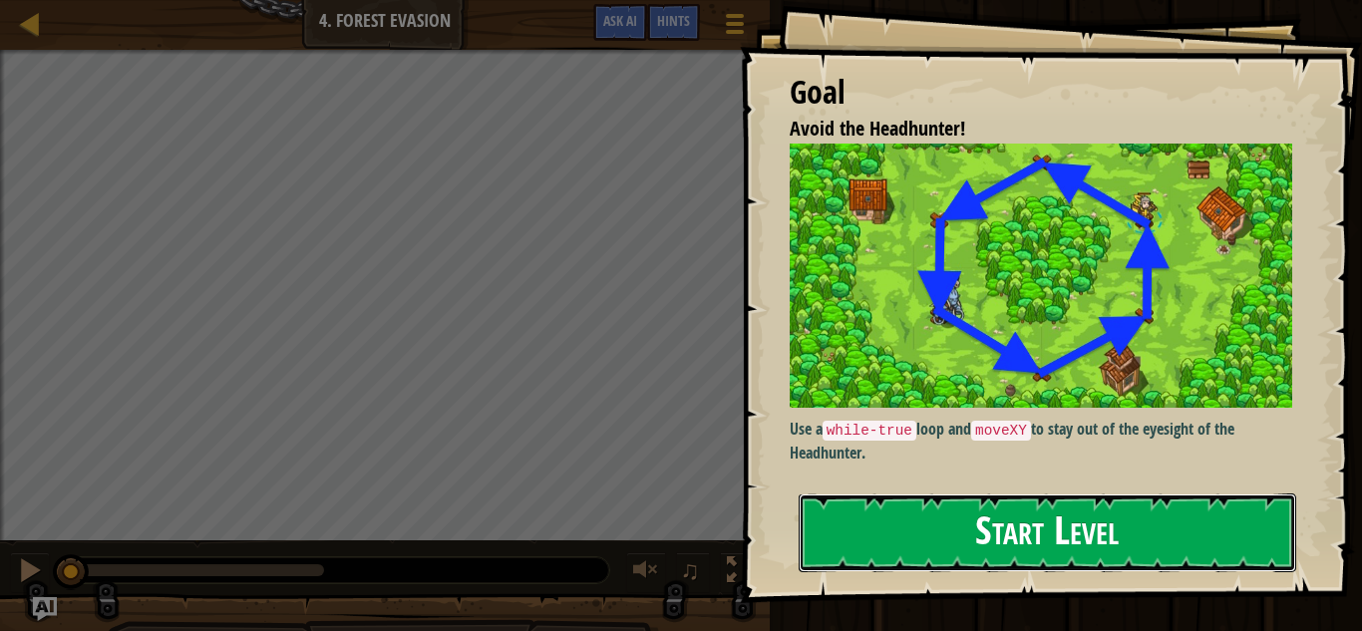
click at [914, 535] on button "Start Level" at bounding box center [1048, 533] width 498 height 79
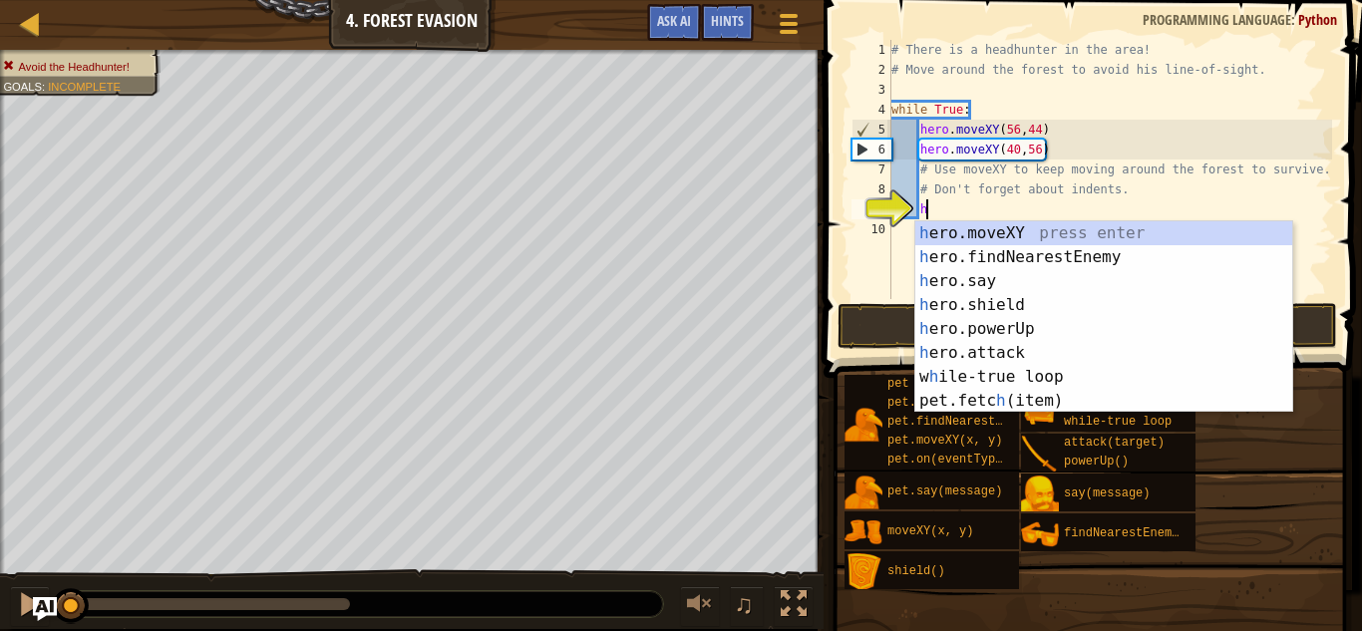
scroll to position [9, 4]
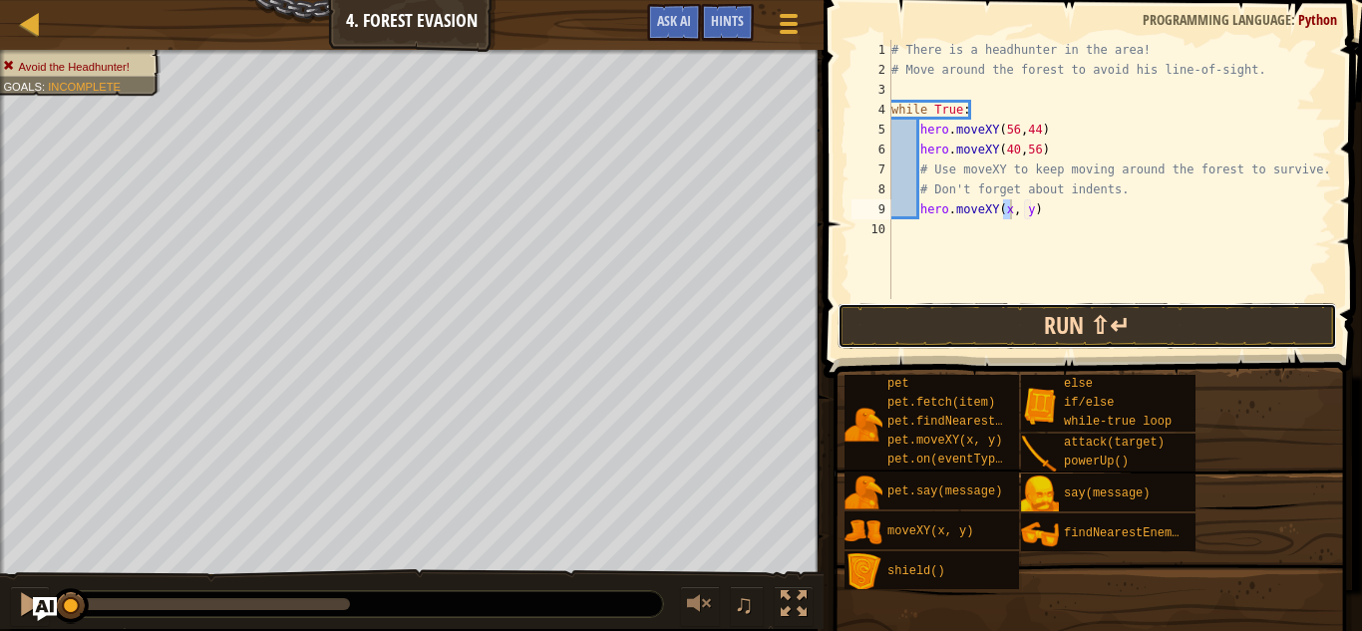
click at [997, 323] on button "Run ⇧↵" at bounding box center [1088, 326] width 500 height 46
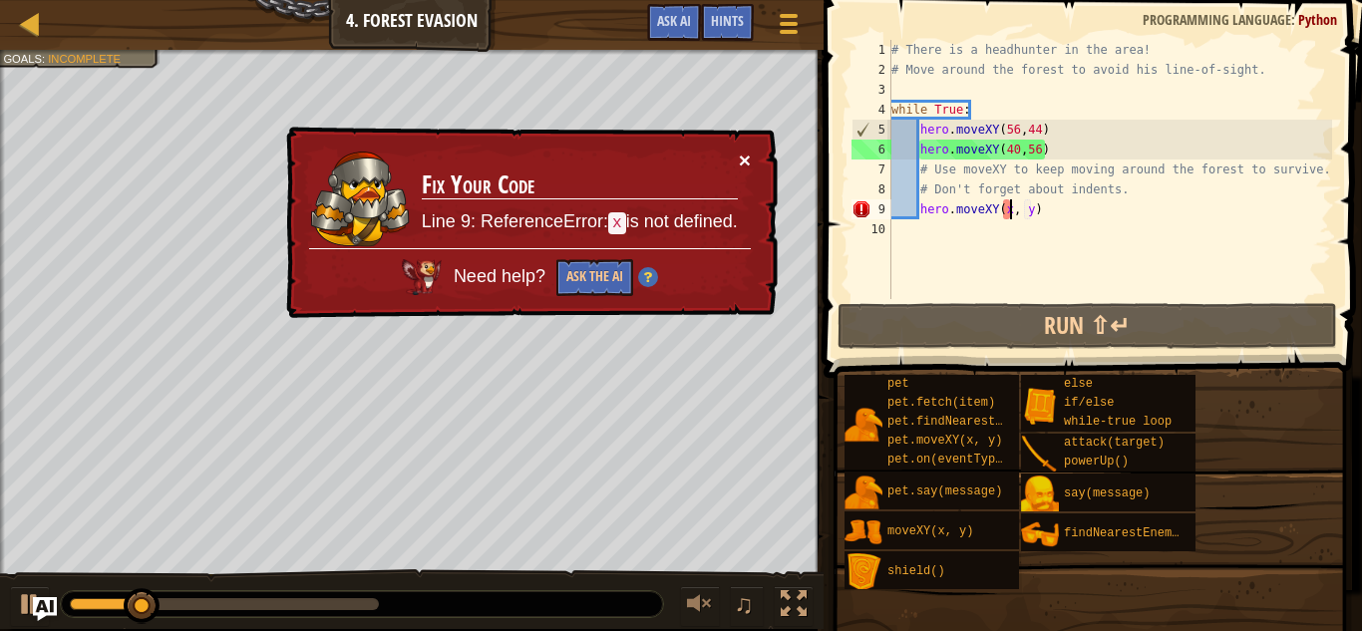
click at [741, 168] on button "×" at bounding box center [745, 160] width 12 height 21
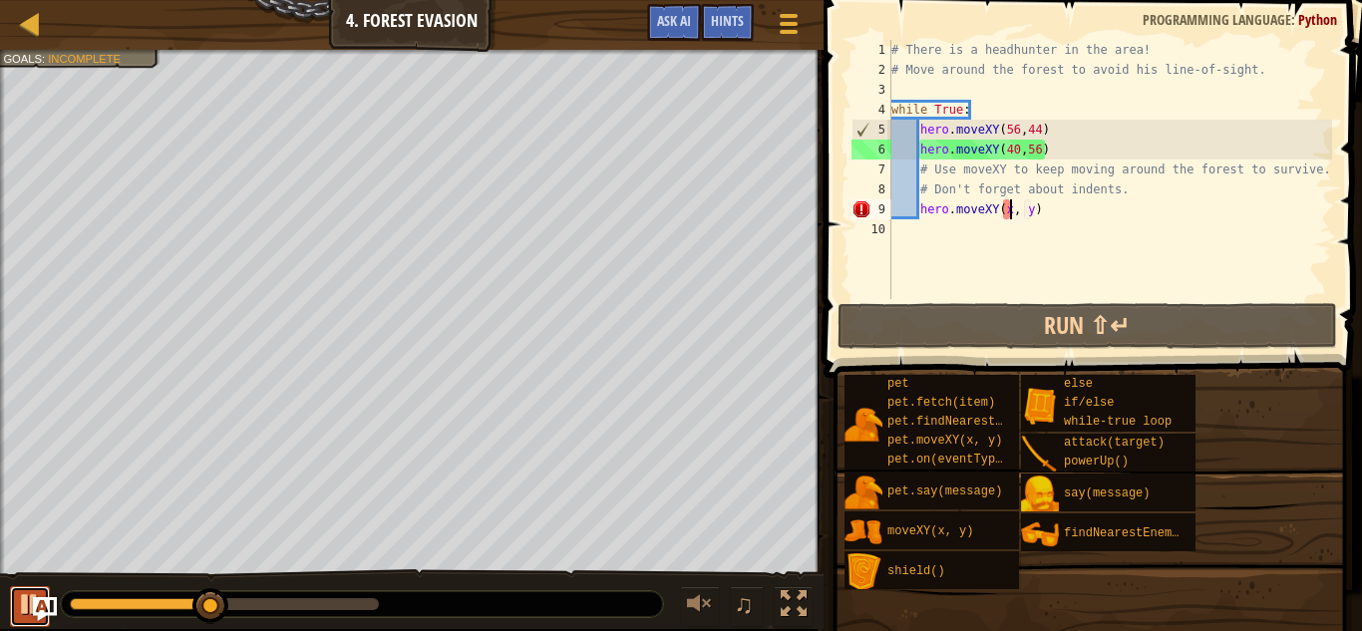
click at [13, 622] on button at bounding box center [30, 606] width 40 height 41
drag, startPoint x: 206, startPoint y: 602, endPoint x: 19, endPoint y: 597, distance: 187.5
click at [19, 597] on div "♫" at bounding box center [412, 599] width 824 height 60
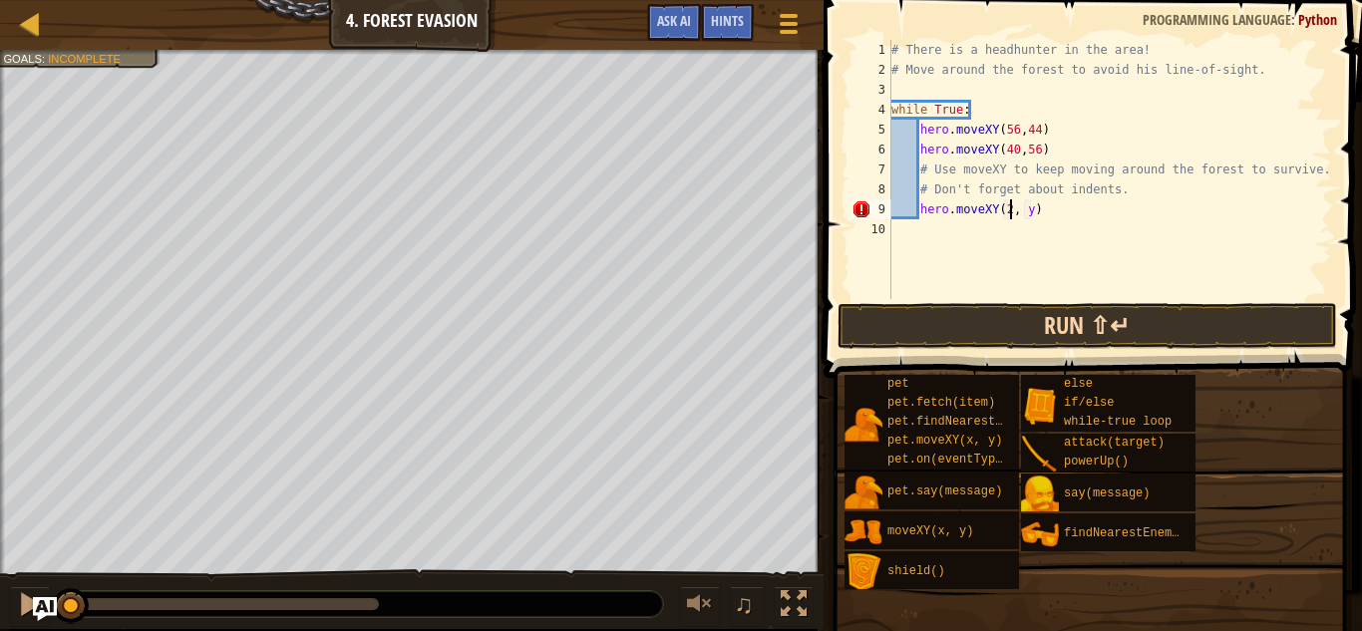
scroll to position [9, 18]
type textarea "hero.moveXY(24, 44)"
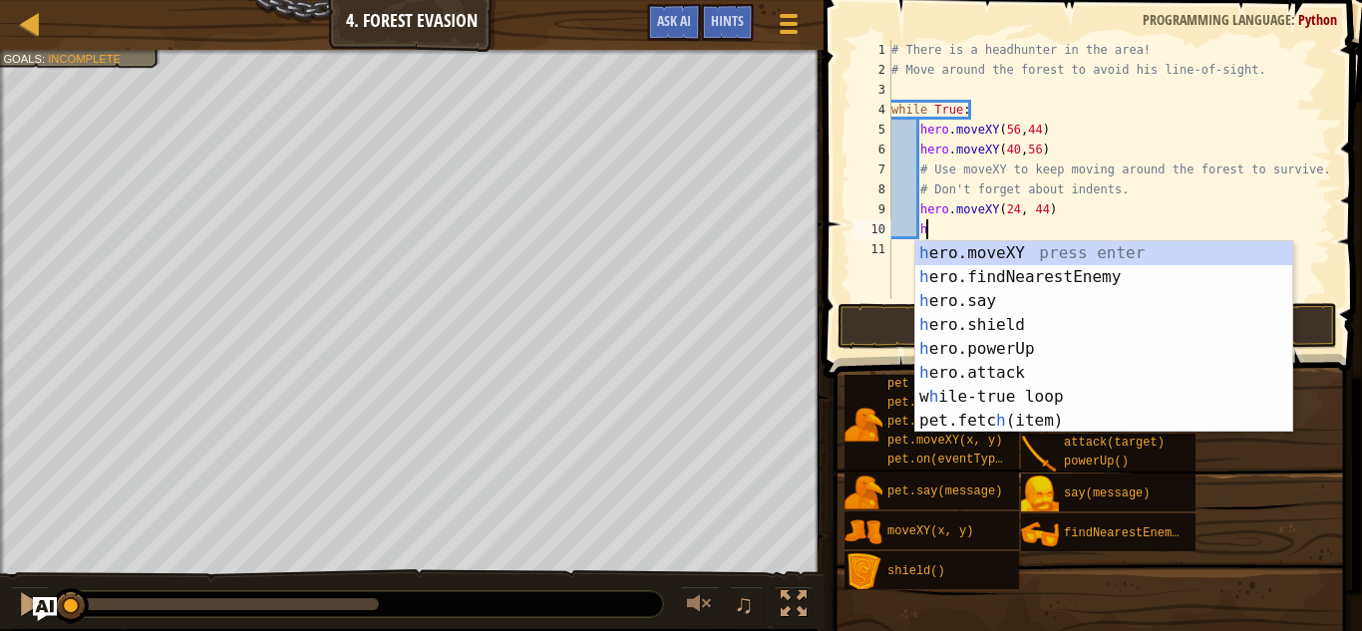
scroll to position [9, 4]
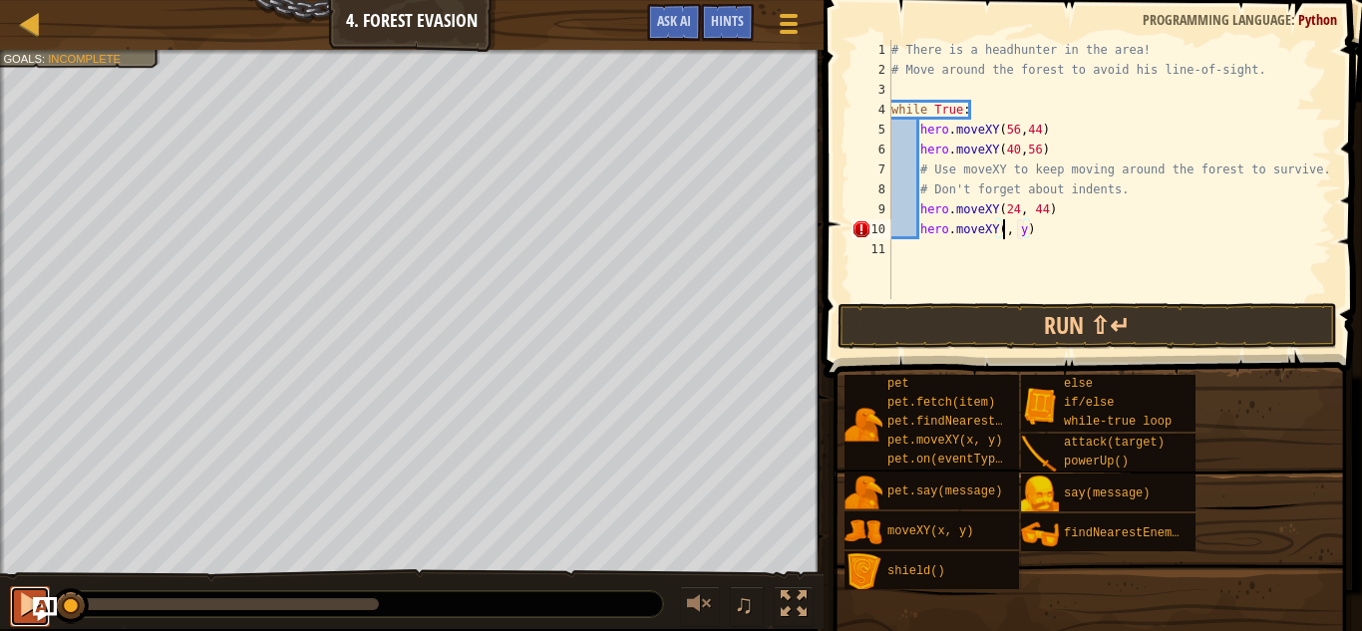
click at [22, 609] on div at bounding box center [30, 604] width 26 height 26
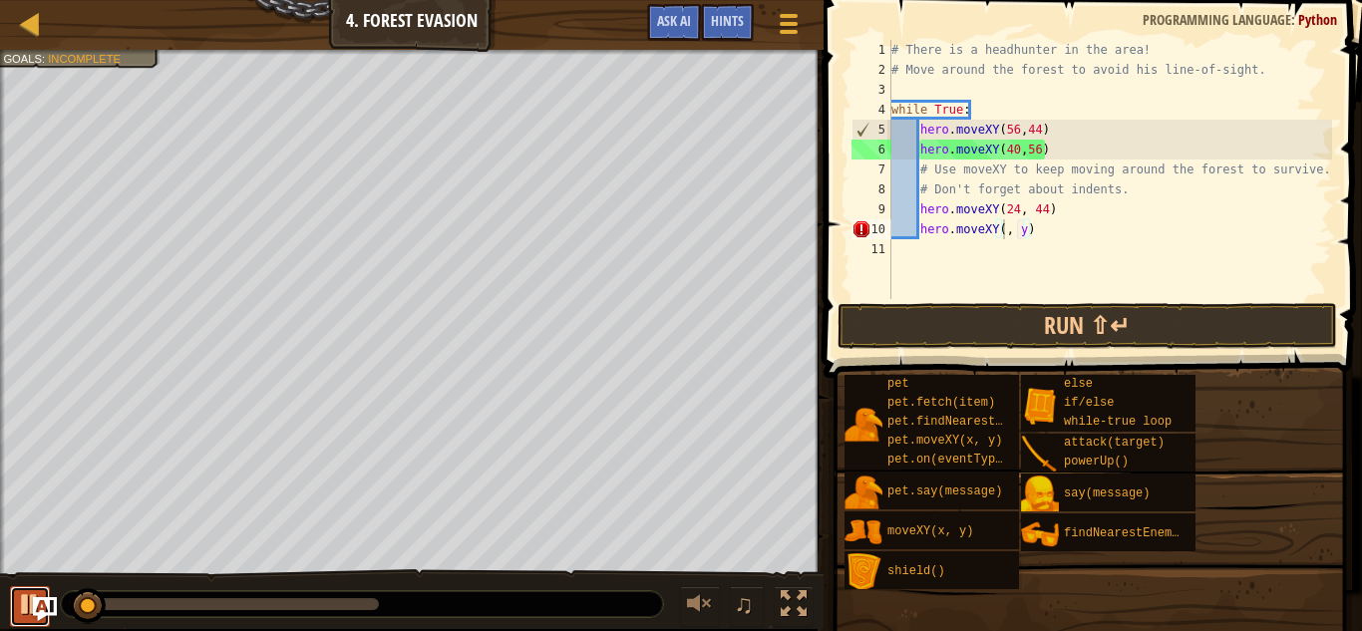
click at [22, 609] on div at bounding box center [30, 604] width 26 height 26
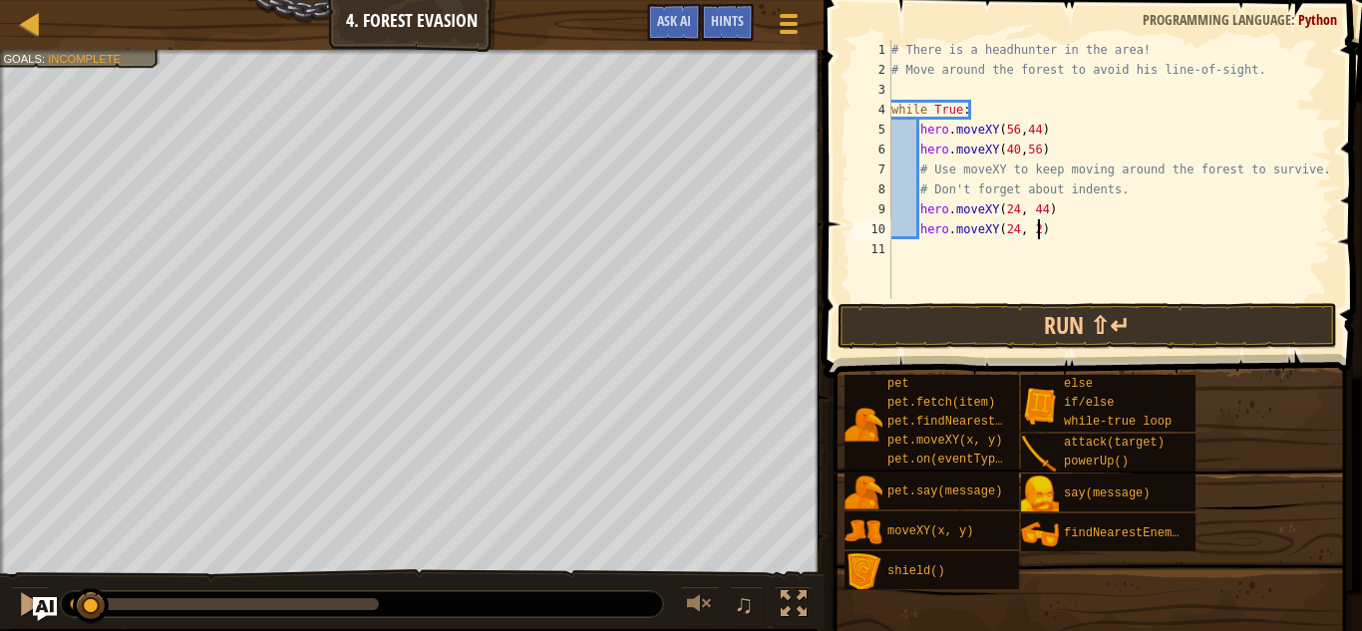
type textarea "hero.moveXY(24, 24)"
